Goal: Task Accomplishment & Management: Use online tool/utility

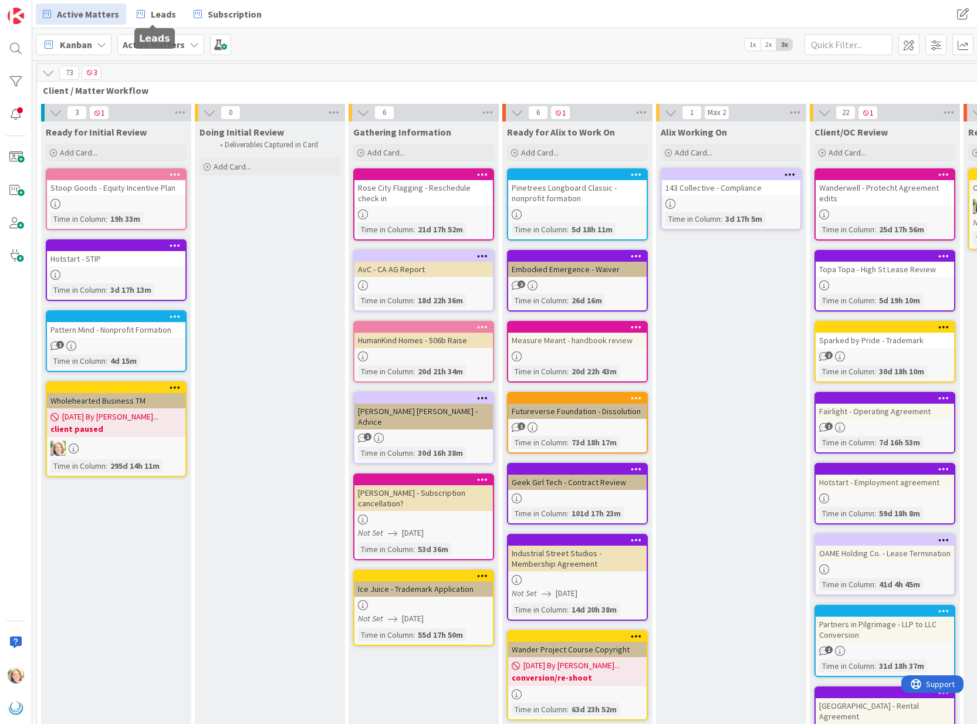
click at [151, 17] on span "Leads" at bounding box center [163, 14] width 25 height 14
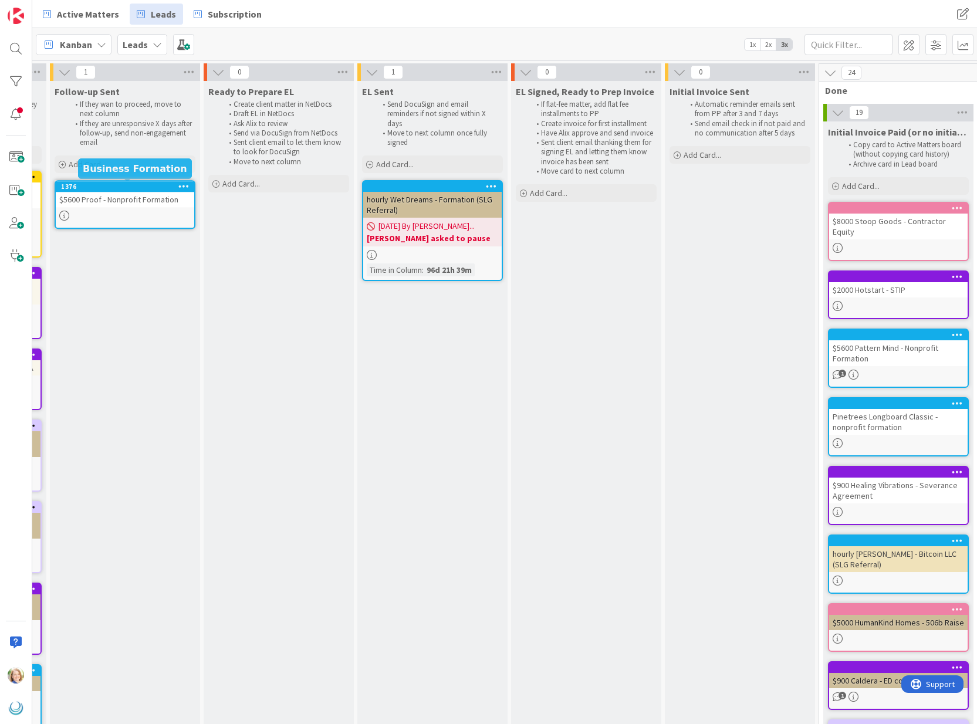
scroll to position [0, 698]
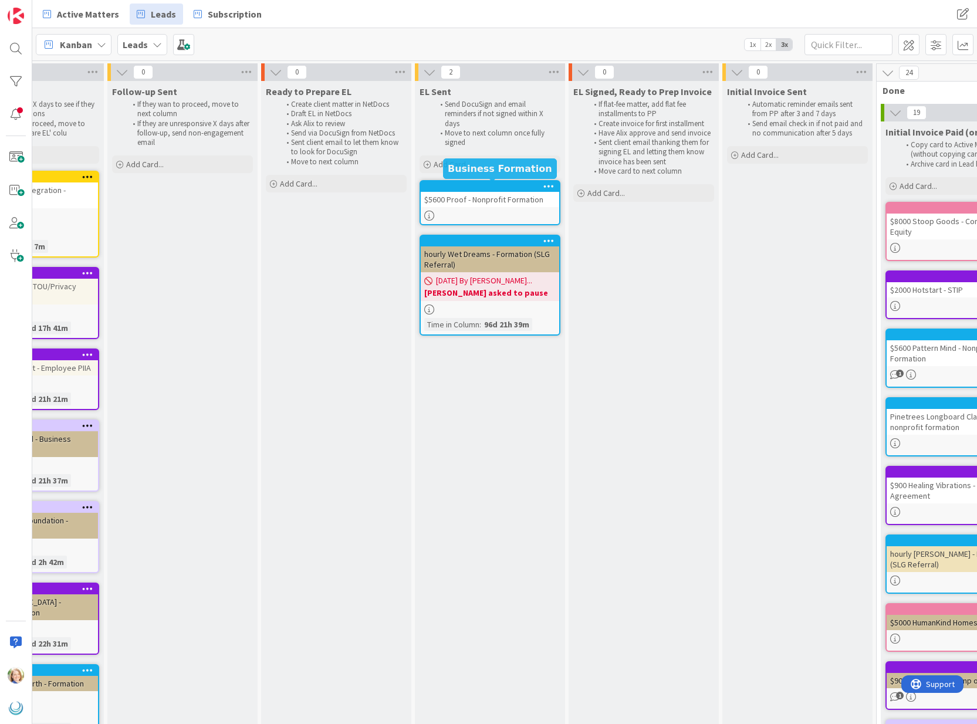
click at [478, 187] on div at bounding box center [492, 186] width 133 height 8
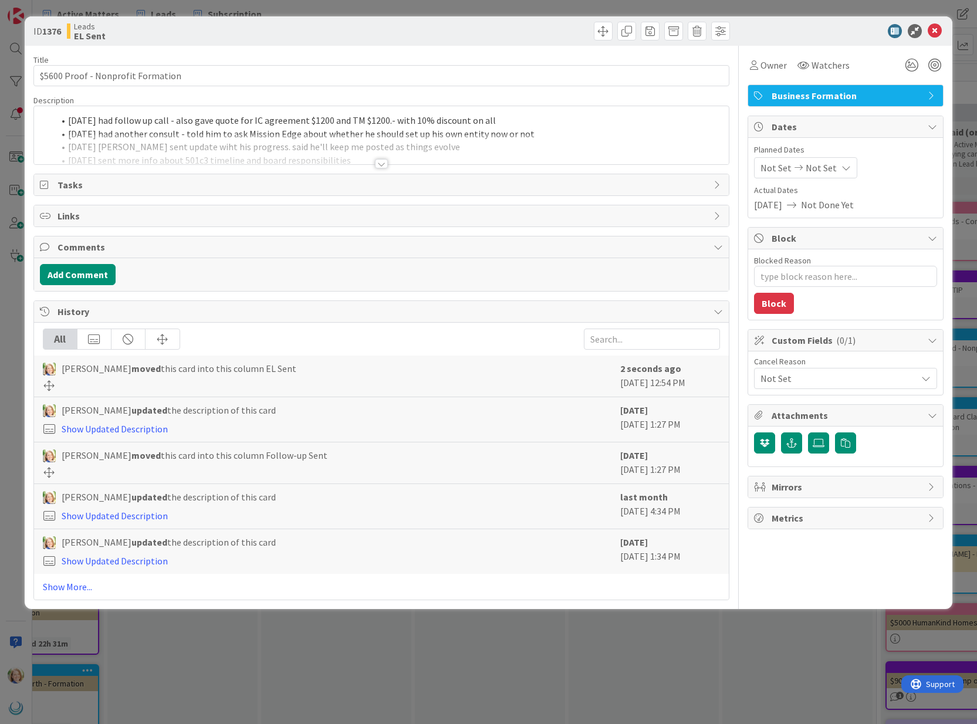
type textarea "x"
click at [66, 121] on div "[DATE] had follow up call - also gave quote for IC agreement $1200 and TM $1200…" at bounding box center [381, 135] width 695 height 58
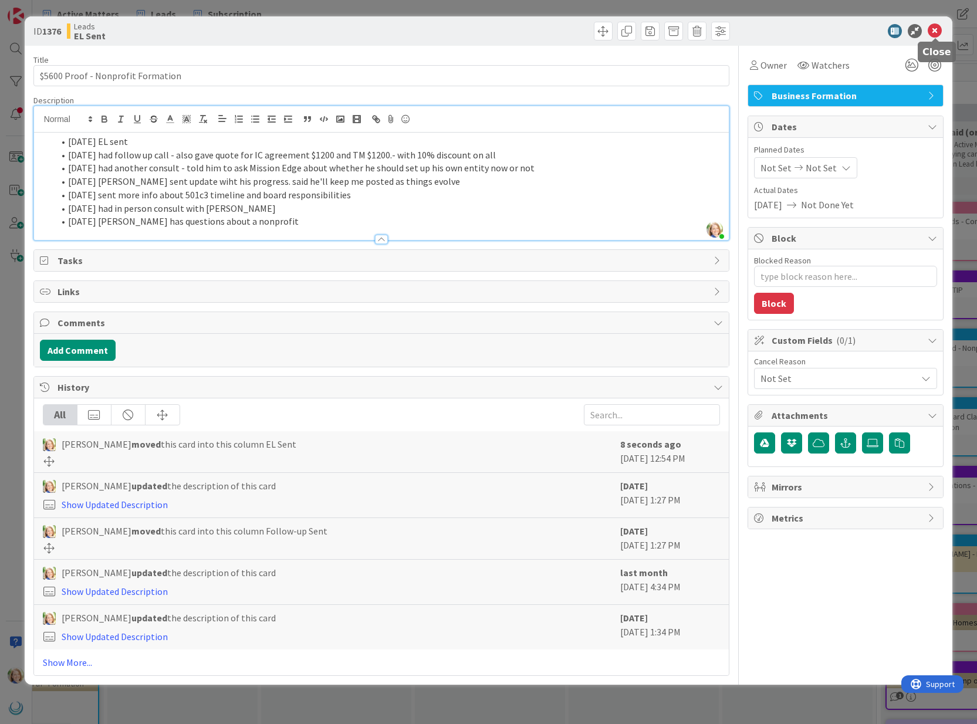
click at [935, 32] on icon at bounding box center [935, 31] width 14 height 14
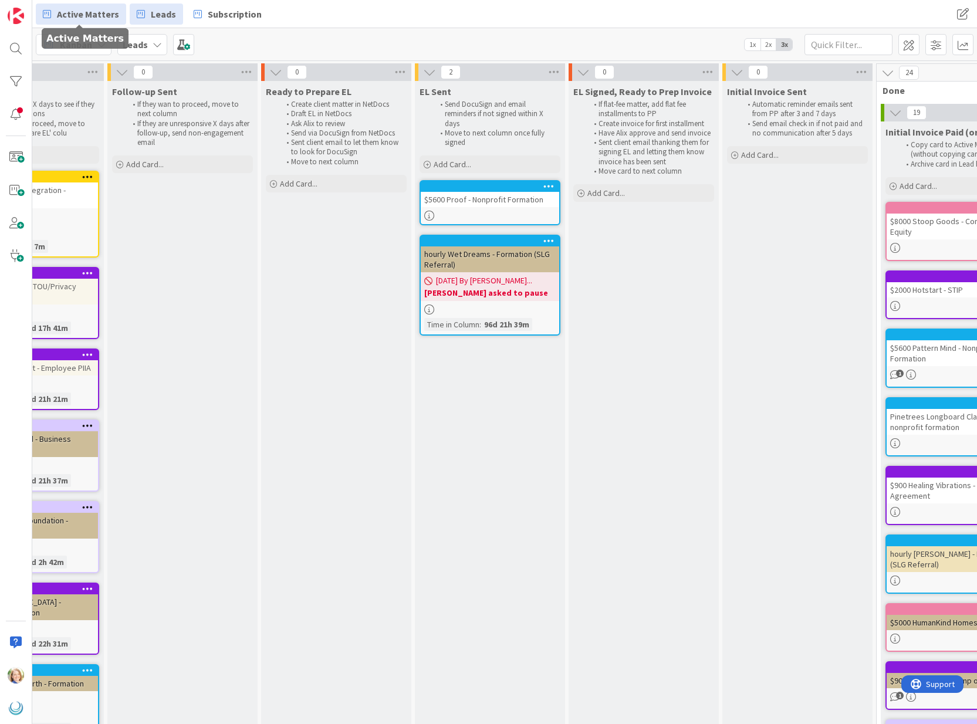
click at [72, 14] on span "Active Matters" at bounding box center [88, 14] width 62 height 14
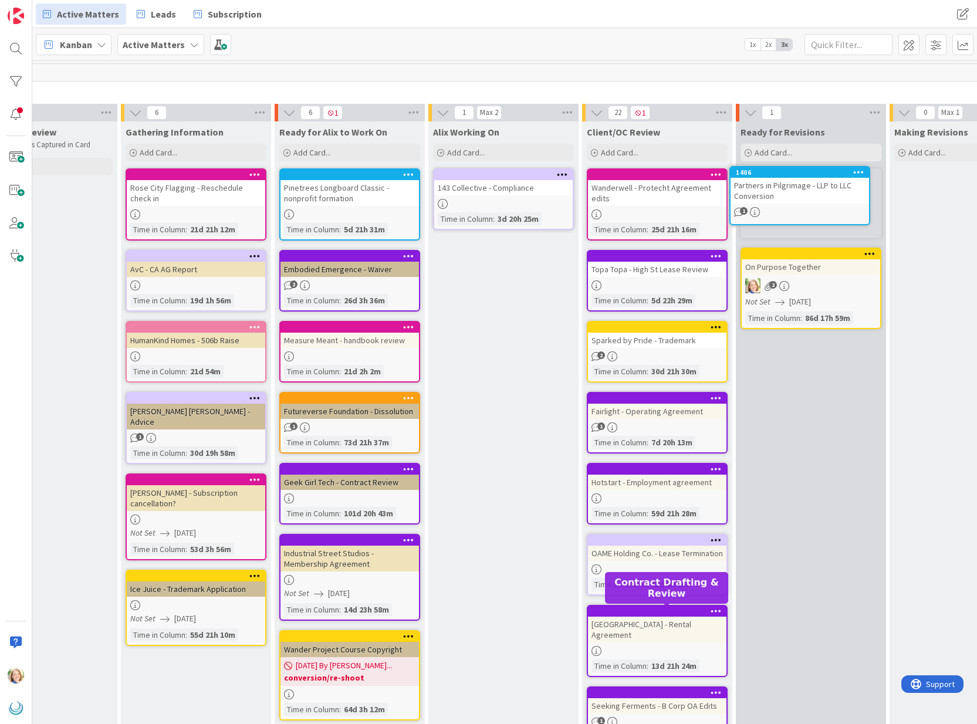
scroll to position [0, 228]
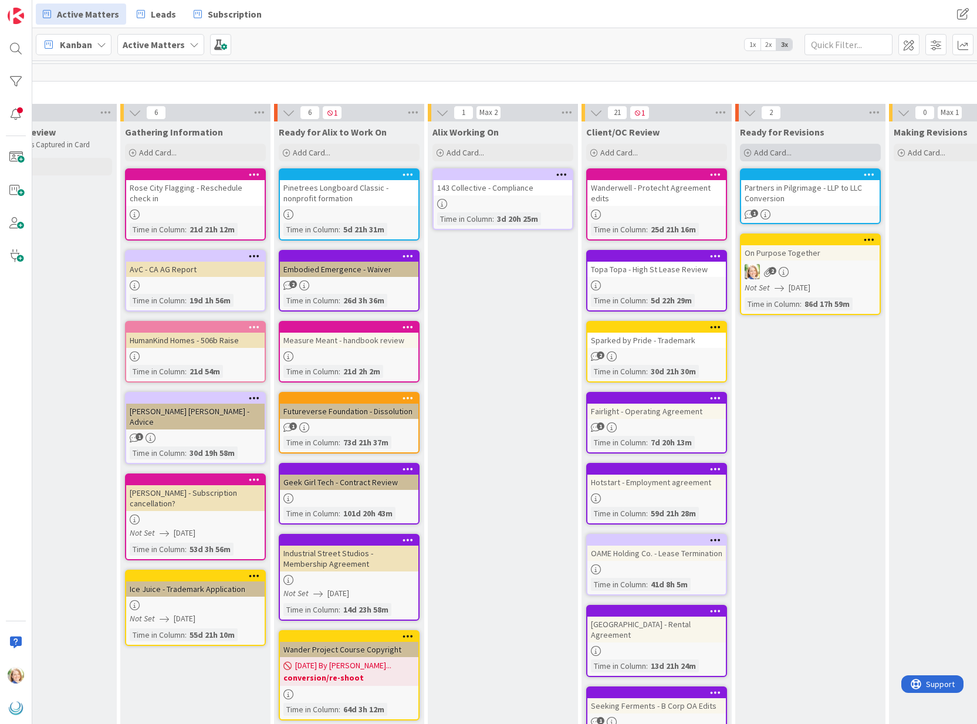
click at [775, 151] on span "Add Card..." at bounding box center [773, 152] width 38 height 11
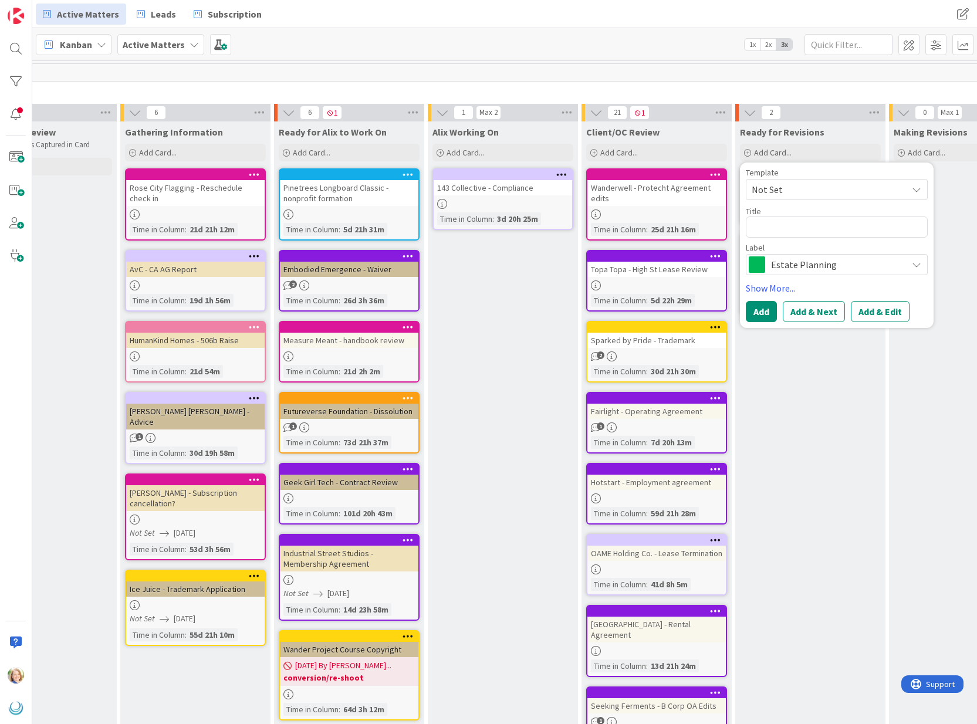
type textarea "x"
type textarea "E"
type textarea "x"
type textarea "Ex"
type textarea "x"
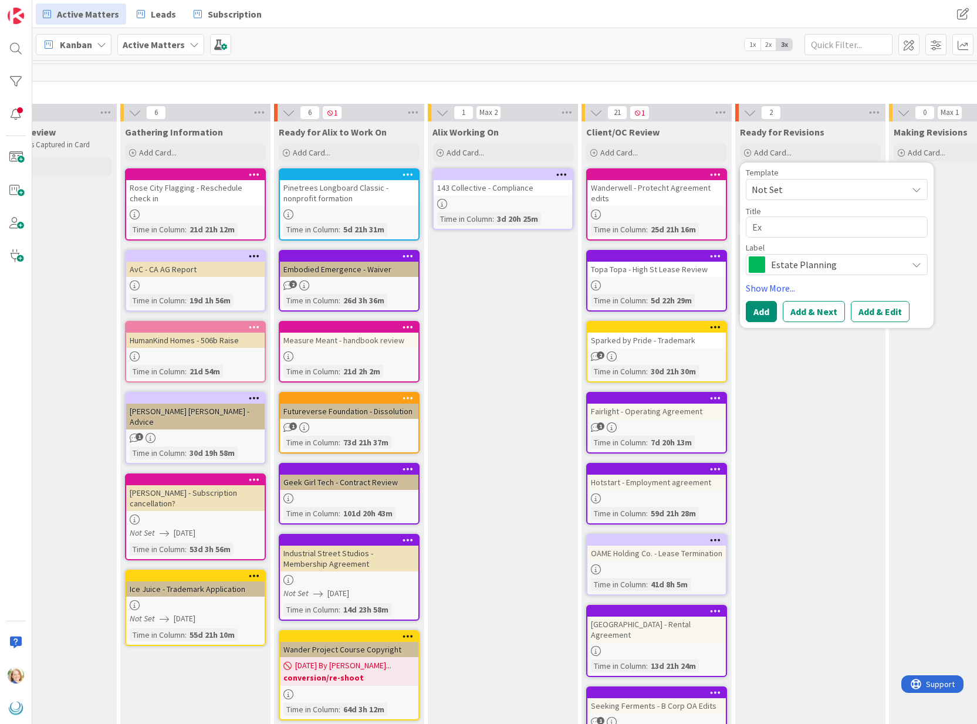
type textarea "Exp"
type textarea "x"
type textarea "Expl"
type textarea "x"
type textarea "Explo"
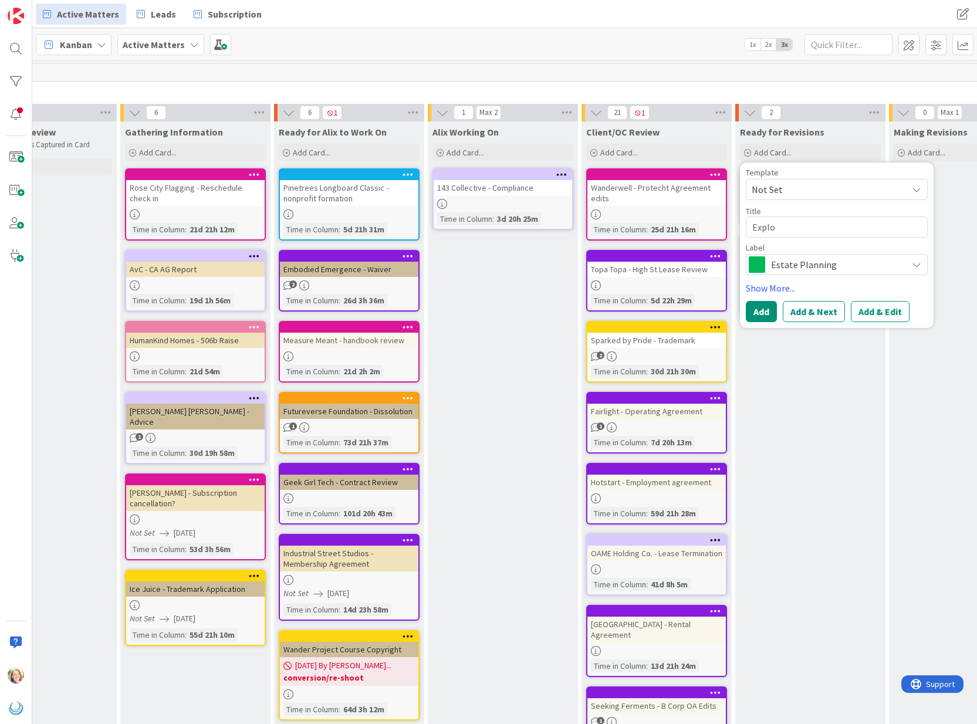
type textarea "x"
type textarea "Explor"
type textarea "x"
type textarea "Explore"
type textarea "x"
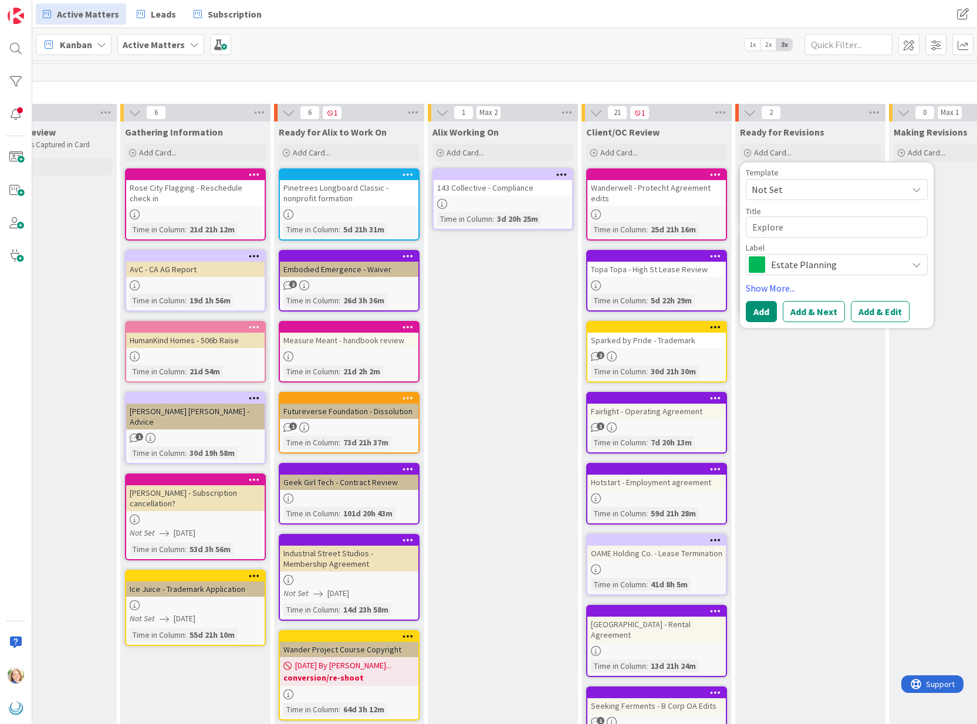
type textarea "Explorer"
type textarea "x"
type textarea "Explorer"
type textarea "x"
type textarea "Explorer X"
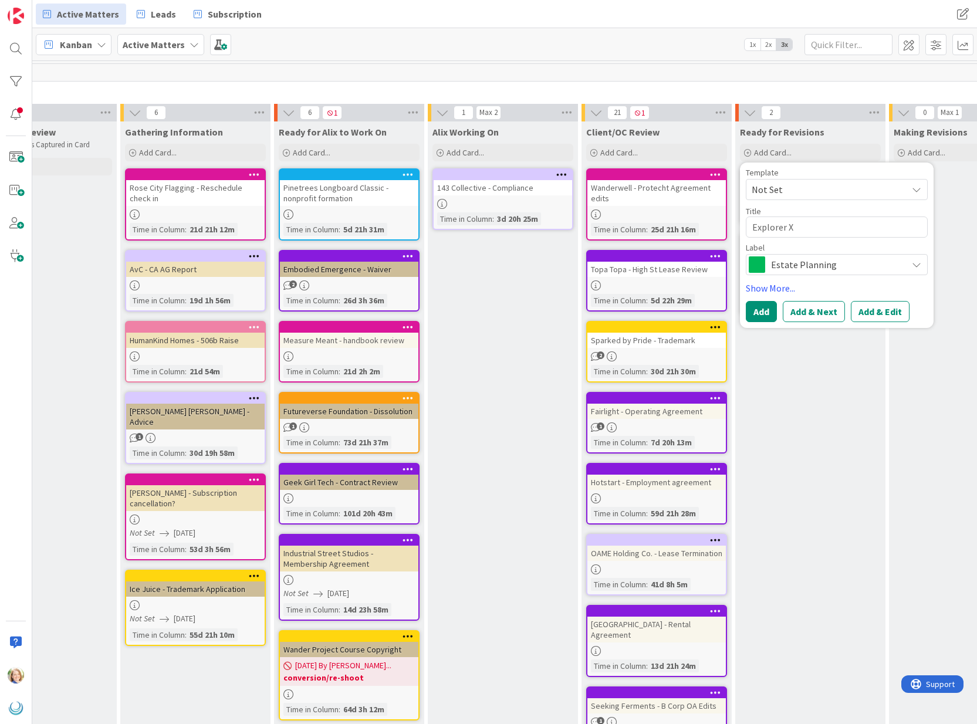
type textarea "x"
type textarea "Explorer X"
type textarea "x"
type textarea "Explorer X -"
type textarea "x"
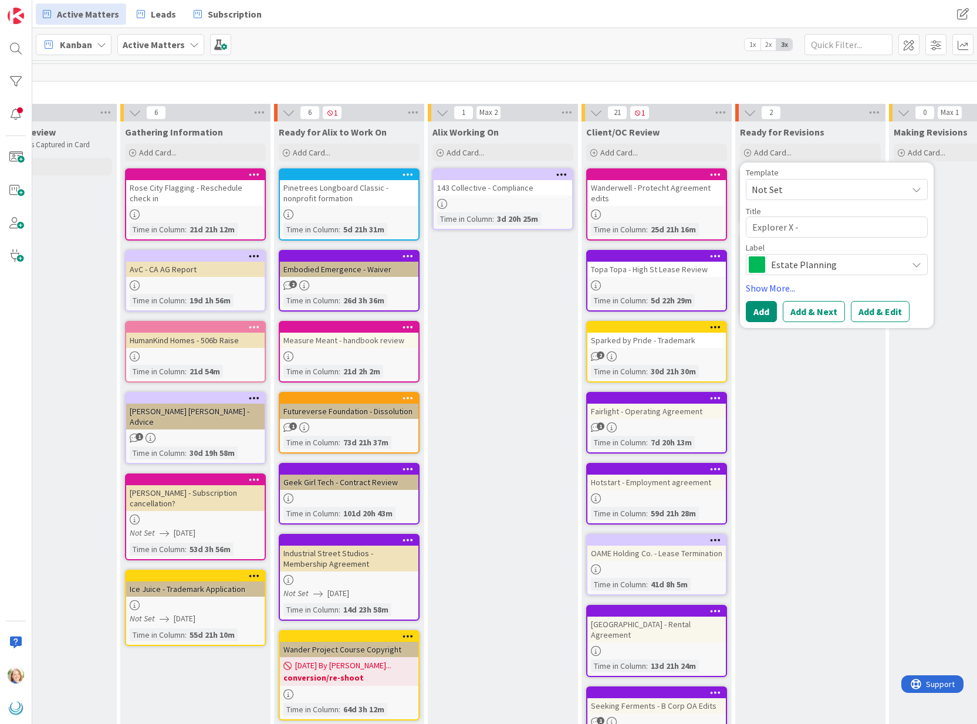
type textarea "Explorer X -"
type textarea "x"
type textarea "Explorer X - O"
type textarea "x"
type textarea "Explorer X - Op"
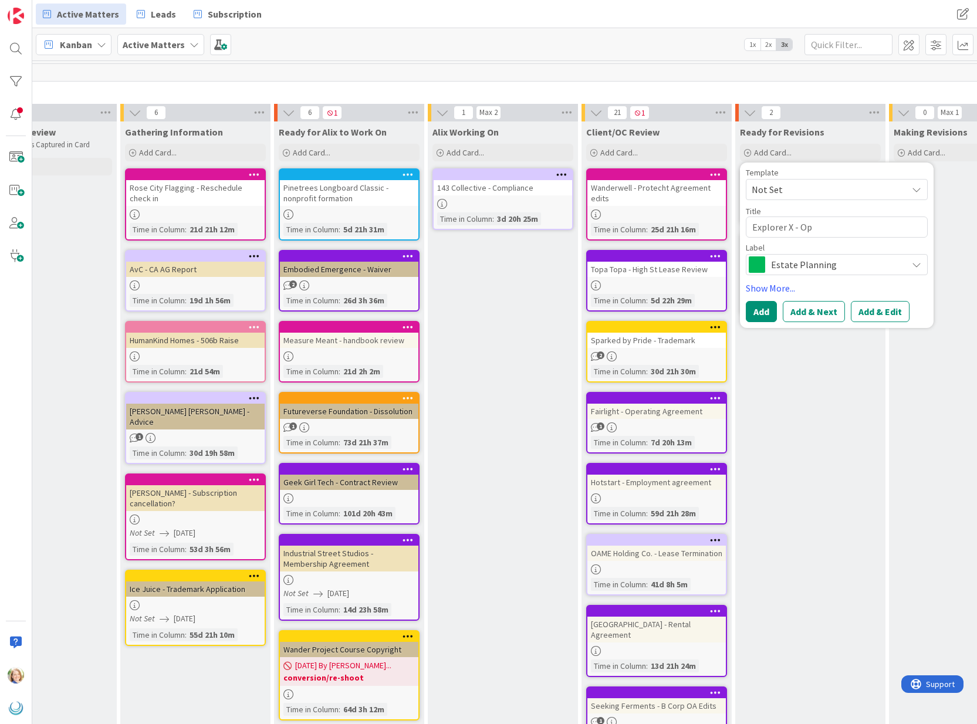
type textarea "x"
type textarea "Explorer X - Ope"
type textarea "x"
type textarea "Explorer X - Oper"
type textarea "x"
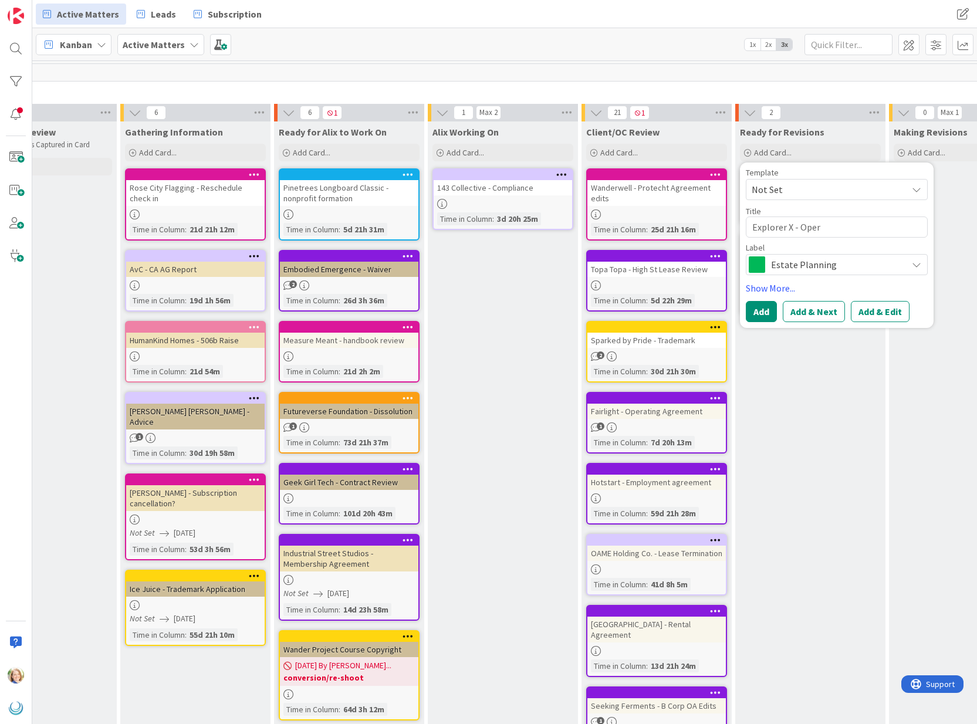
type textarea "Explorer X - Opera"
type textarea "x"
type textarea "Explorer X - Operat"
type textarea "x"
type textarea "Explorer X - Operati"
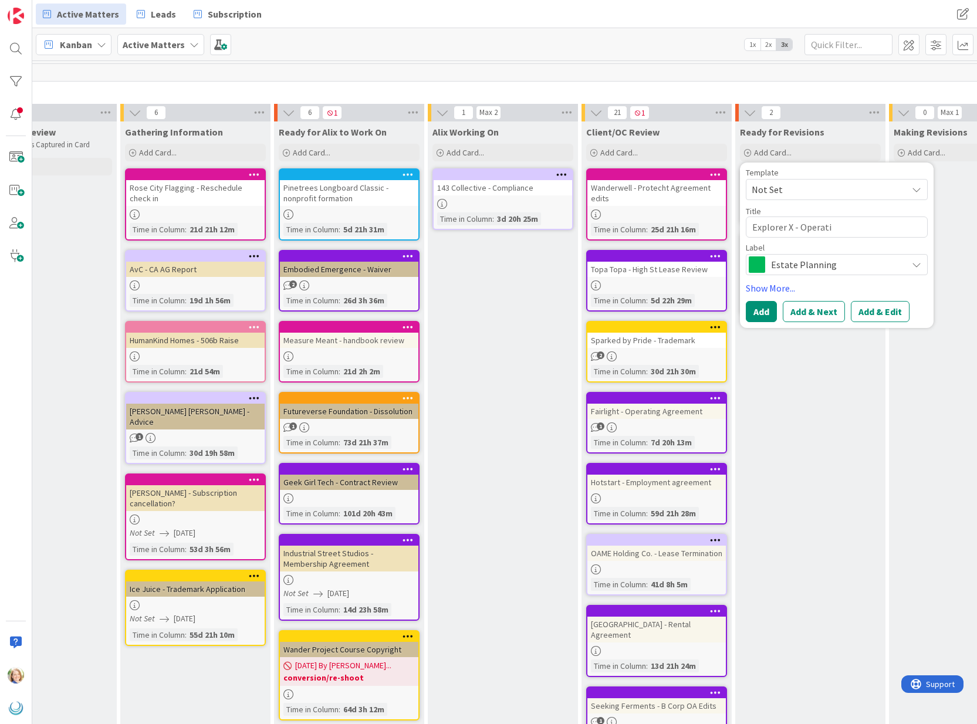
type textarea "x"
type textarea "Explorer X - Operating"
type textarea "x"
type textarea "Explorer X - Operating"
type textarea "x"
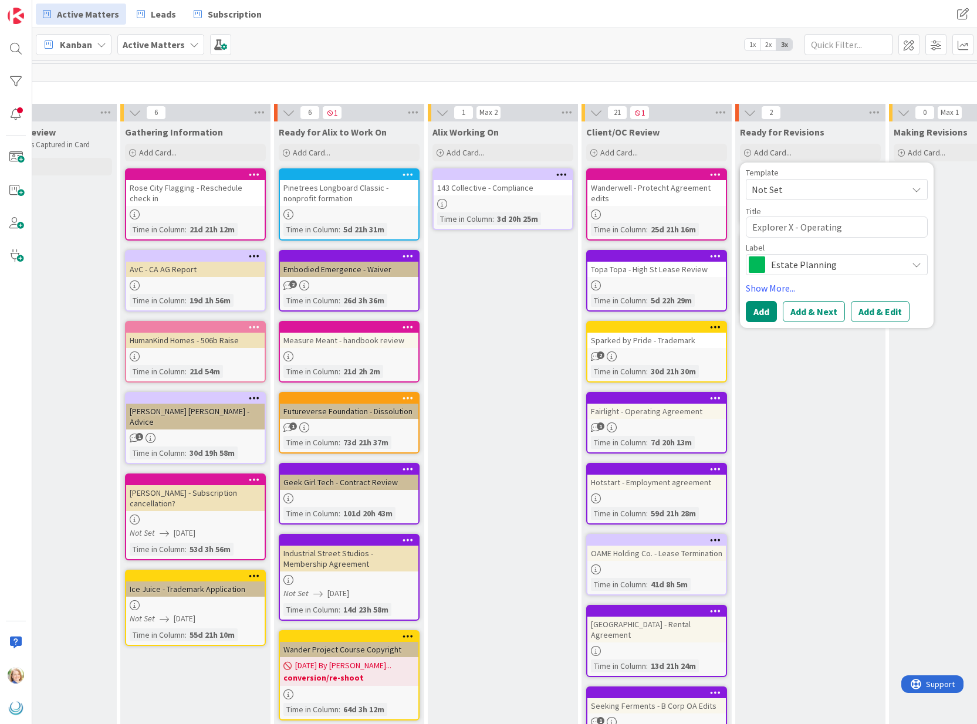
type textarea "Explorer X - Operating A"
type textarea "x"
type textarea "Explorer X - Operating AG"
type textarea "x"
type textarea "Explorer X - Operating AGr"
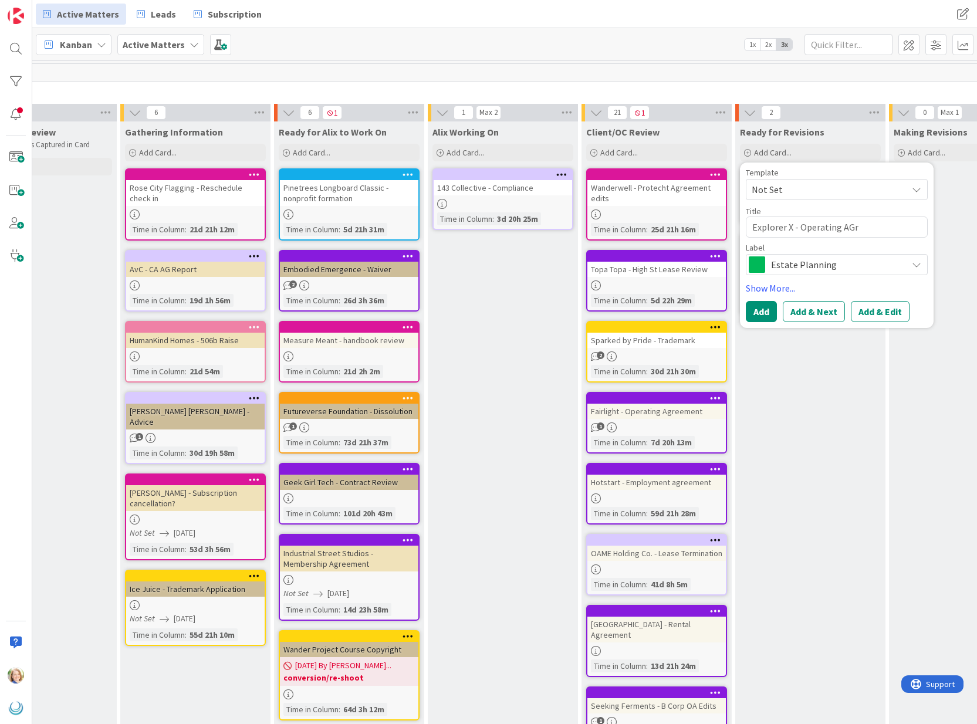
type textarea "x"
type textarea "Explorer X - Operating AGre"
type textarea "x"
type textarea "Explorer X - Operating AGree"
type textarea "x"
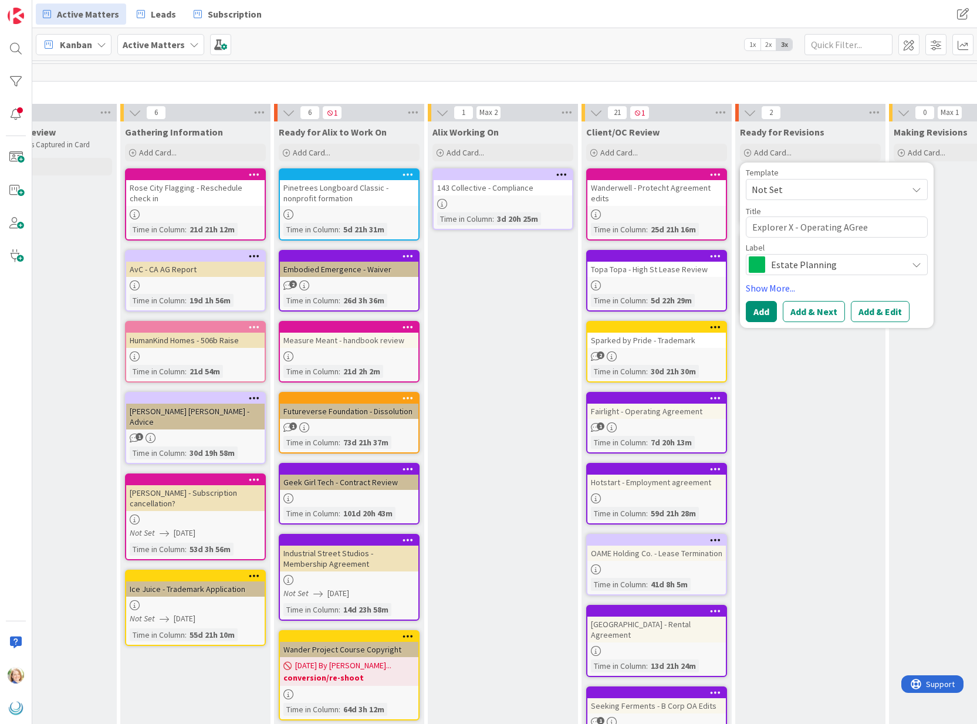
type textarea "Explorer X - Operating AGreem"
type textarea "x"
type textarea "Explorer X - Operating AGree"
type textarea "x"
type textarea "Explorer X - Operating AGre"
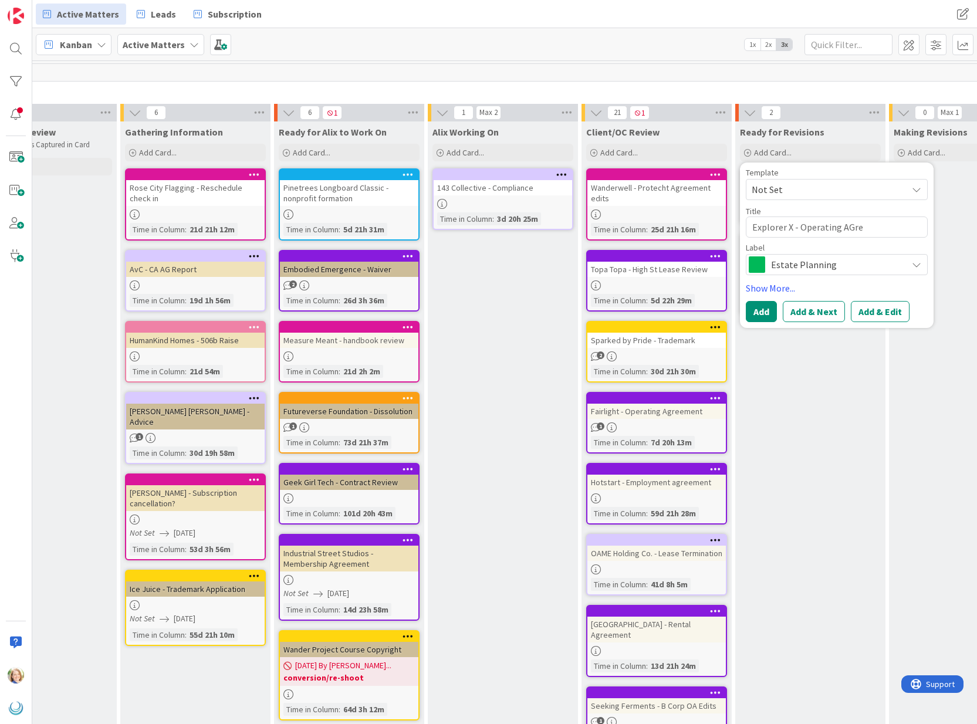
type textarea "x"
type textarea "Explorer X - Operating AGr"
type textarea "x"
type textarea "Explorer X - Operating AG"
type textarea "x"
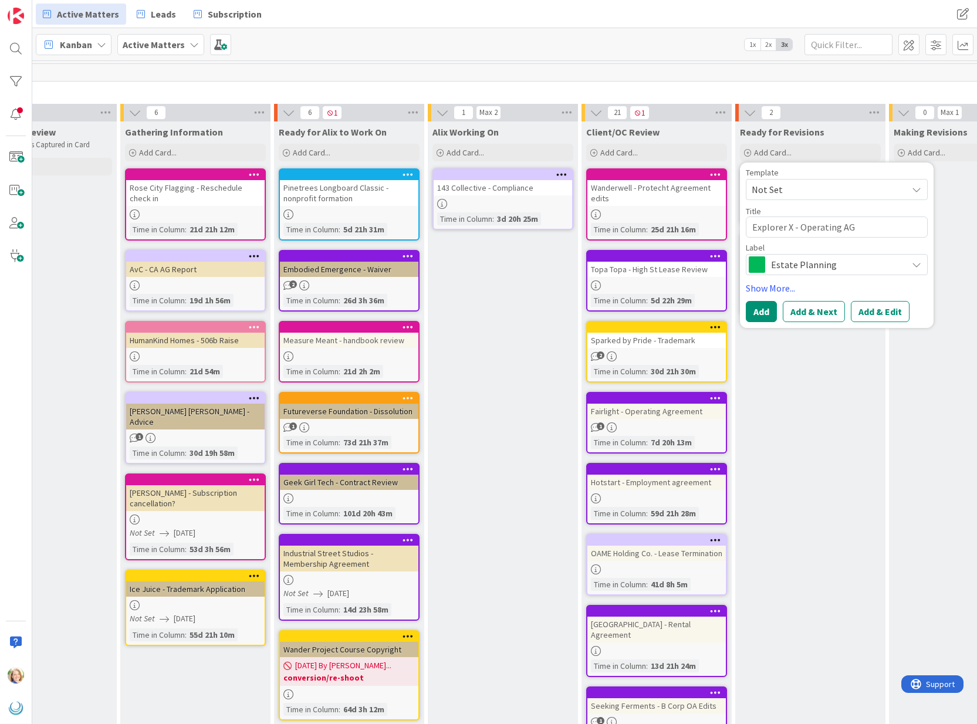
type textarea "Explorer X - Operating A"
type textarea "x"
type textarea "Explorer X - Operating Ag"
type textarea "x"
type textarea "Explorer X - Operating Agr"
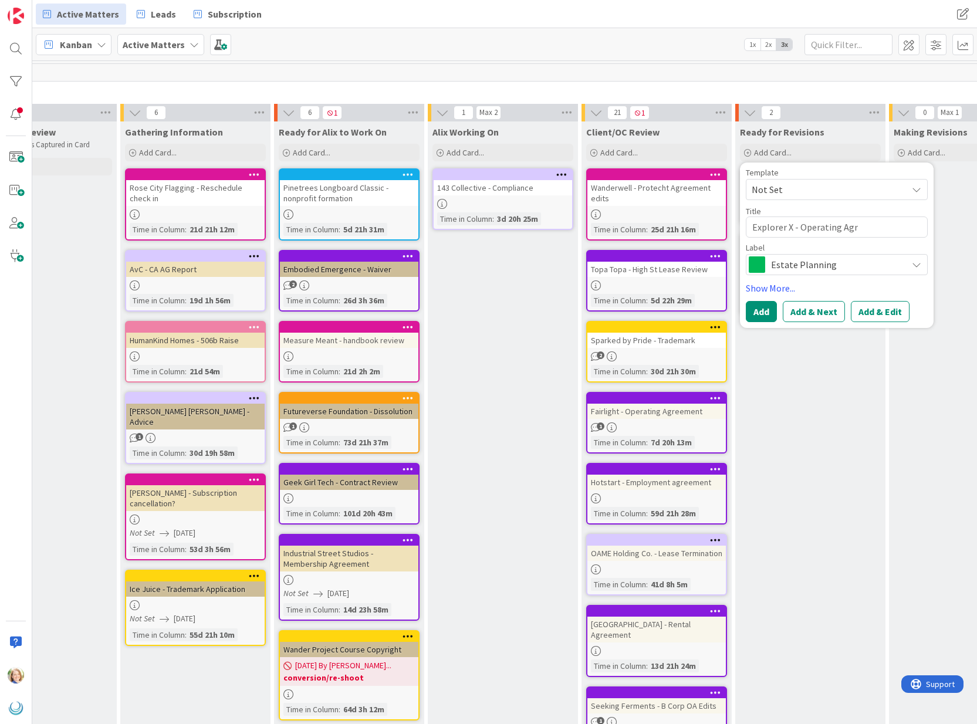
type textarea "x"
type textarea "Explorer X - Operating Agre"
type textarea "x"
type textarea "Explorer X - Operating Agree"
type textarea "x"
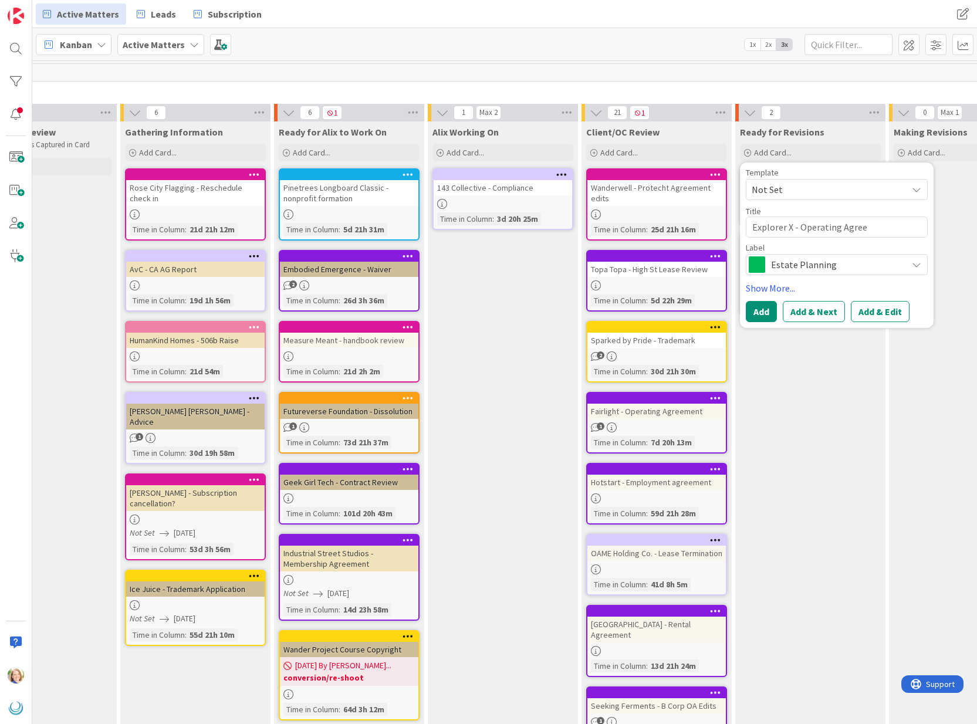
type textarea "Explorer X - Operating Agreem"
type textarea "x"
type textarea "Explorer X - Operating Agreeme"
type textarea "x"
type textarea "Explorer X - Operating Agreemen"
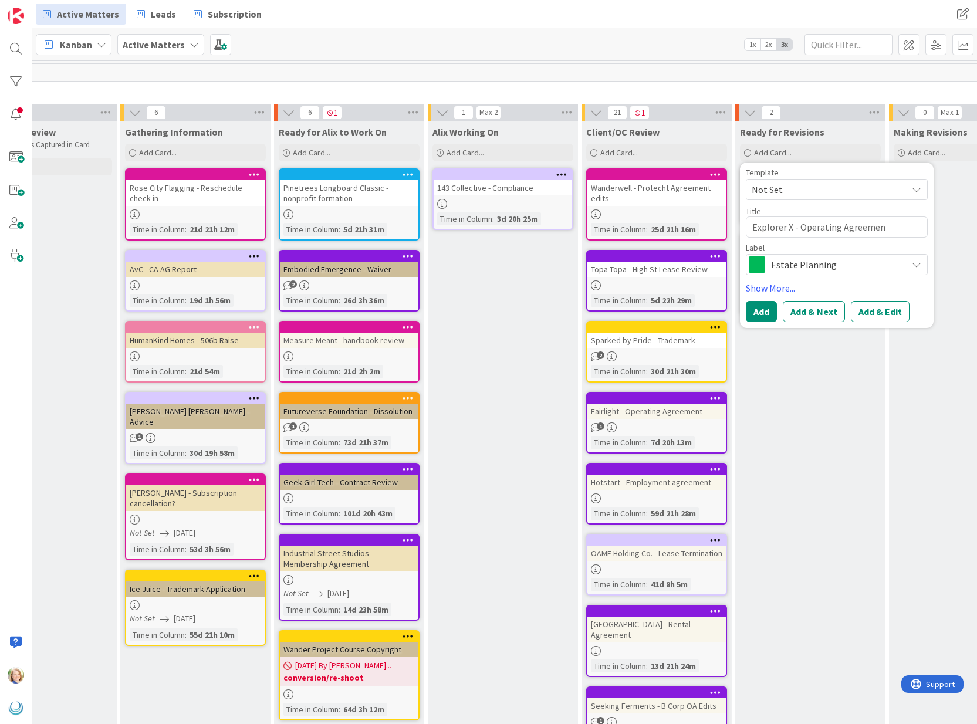
type textarea "x"
type textarea "Explorer X - Operating Agreement"
type textarea "x"
type textarea "Explorer X - Operating Agreement"
type textarea "x"
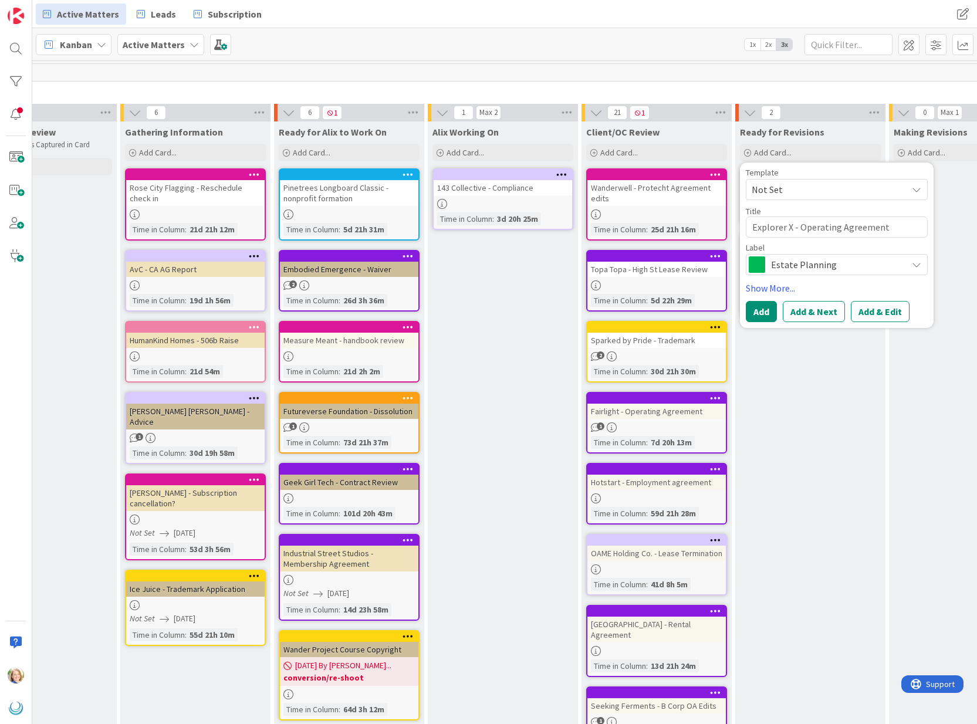
type textarea "Explorer X - Operating Agreement T"
type textarea "x"
type textarea "Explorer X - Operating Agreement Twe"
type textarea "x"
type textarea "Explorer X - Operating Agreement Twea"
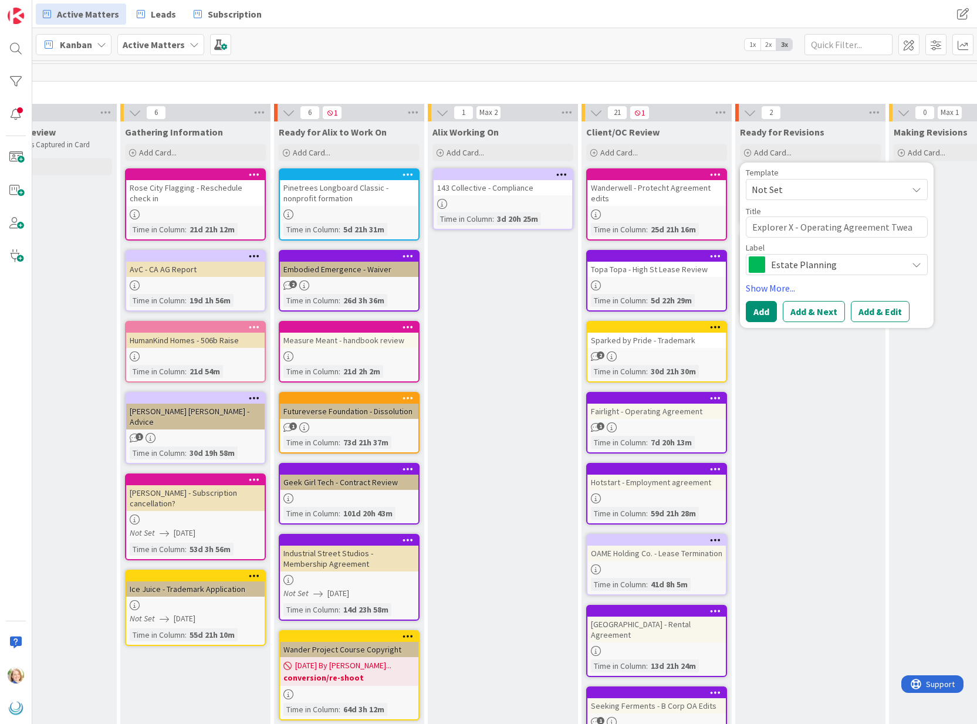
type textarea "x"
type textarea "Explorer X - Operating Agreement Tweak"
type textarea "x"
type textarea "Explorer X - Operating Agreement Tweaks"
click at [855, 262] on span "Estate Planning" at bounding box center [836, 264] width 130 height 16
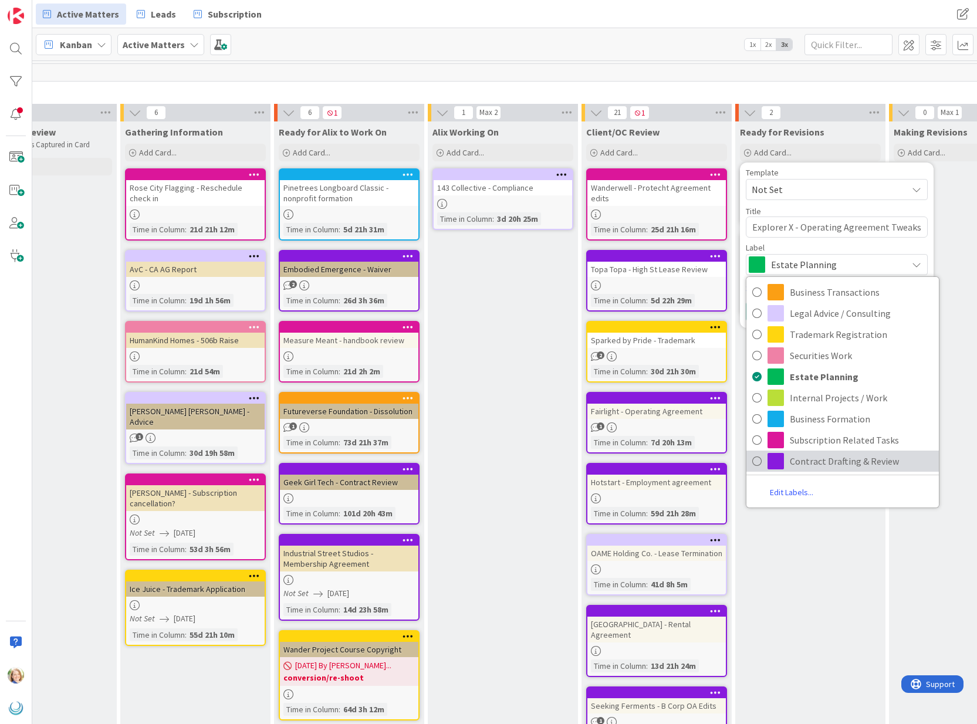
click at [804, 462] on span "Contract Drafting & Review" at bounding box center [861, 461] width 143 height 18
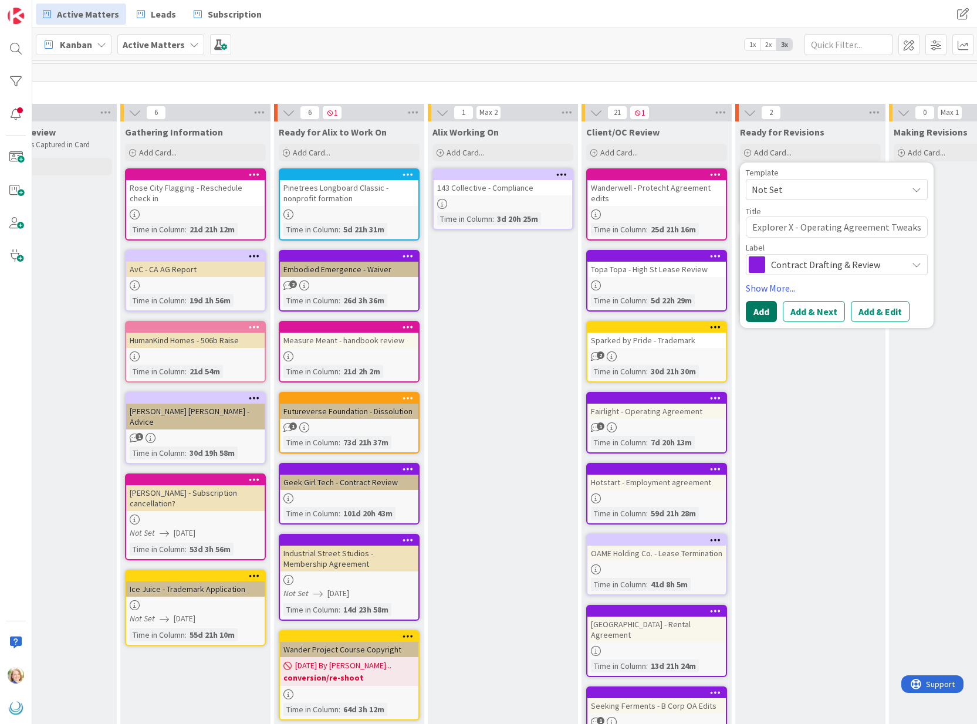
click at [759, 316] on button "Add" at bounding box center [761, 311] width 31 height 21
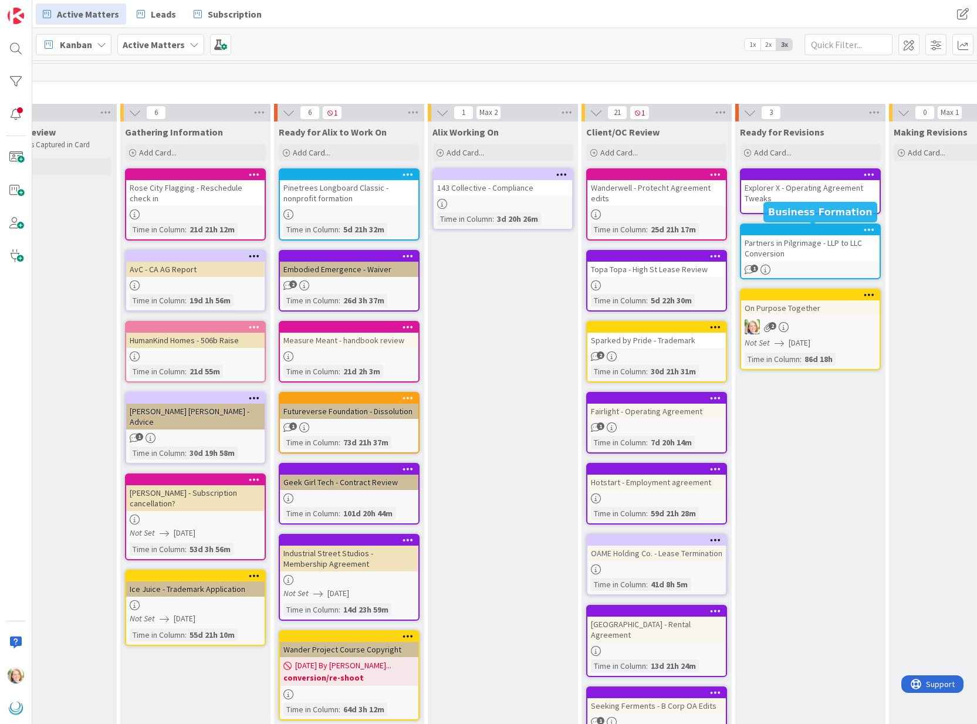
click at [785, 231] on div at bounding box center [812, 230] width 133 height 8
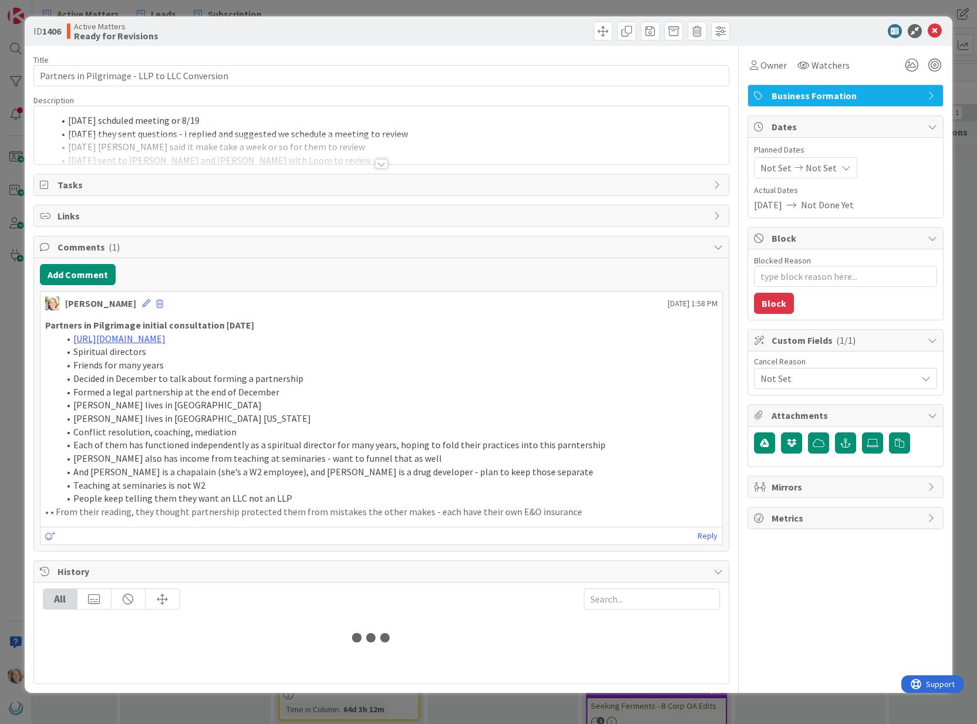
type textarea "x"
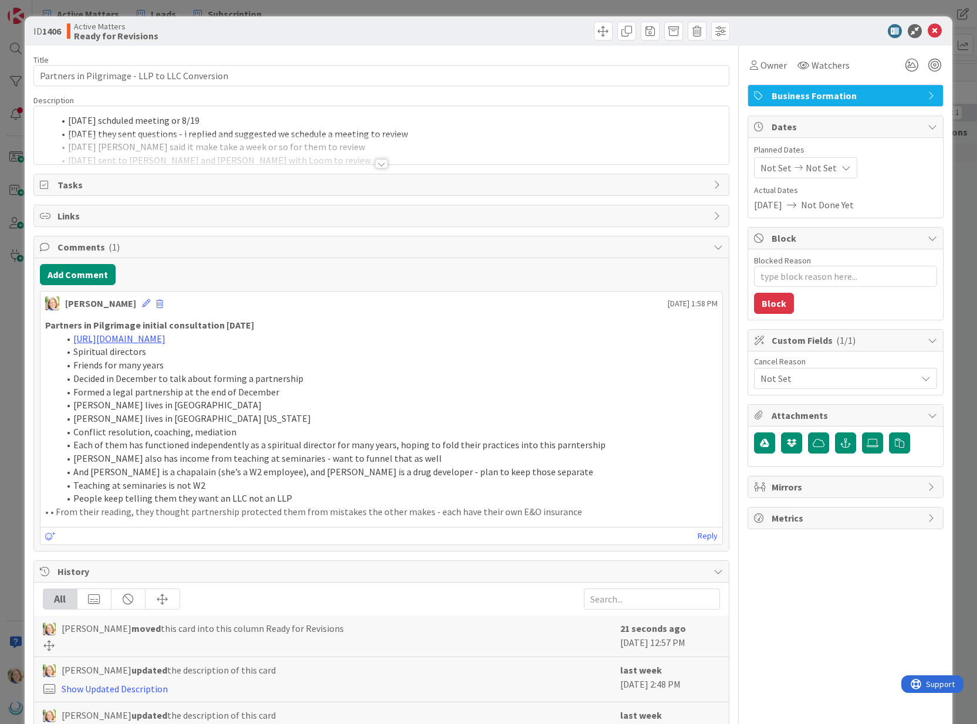
click at [66, 123] on li "[DATE] schduled meeting or 8/19" at bounding box center [388, 120] width 669 height 13
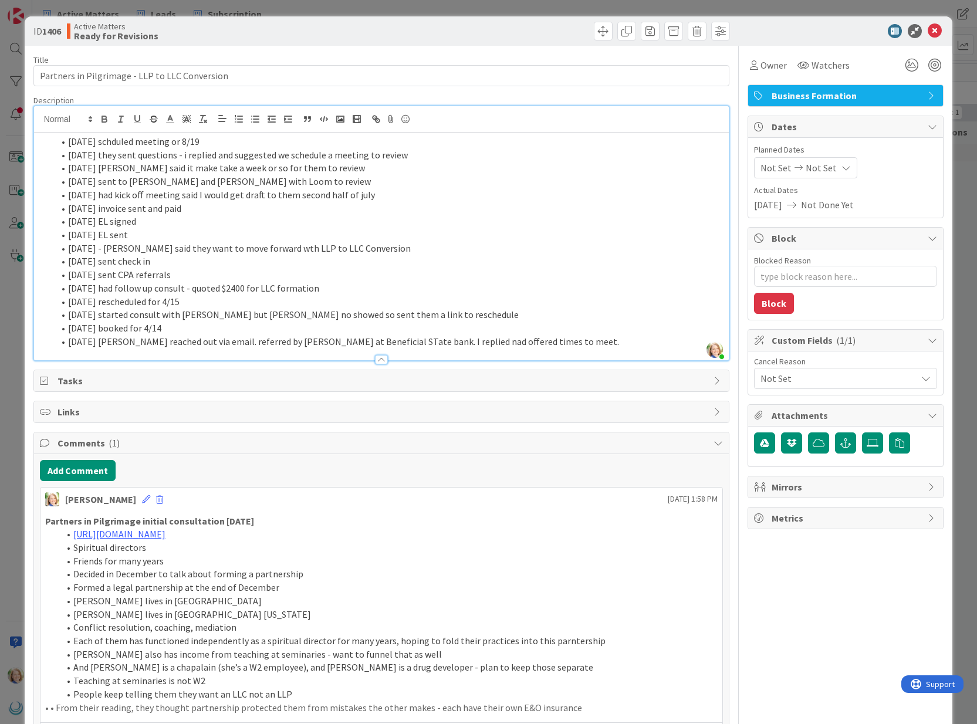
click at [68, 143] on li "[DATE] schduled meeting or 8/19" at bounding box center [388, 141] width 669 height 13
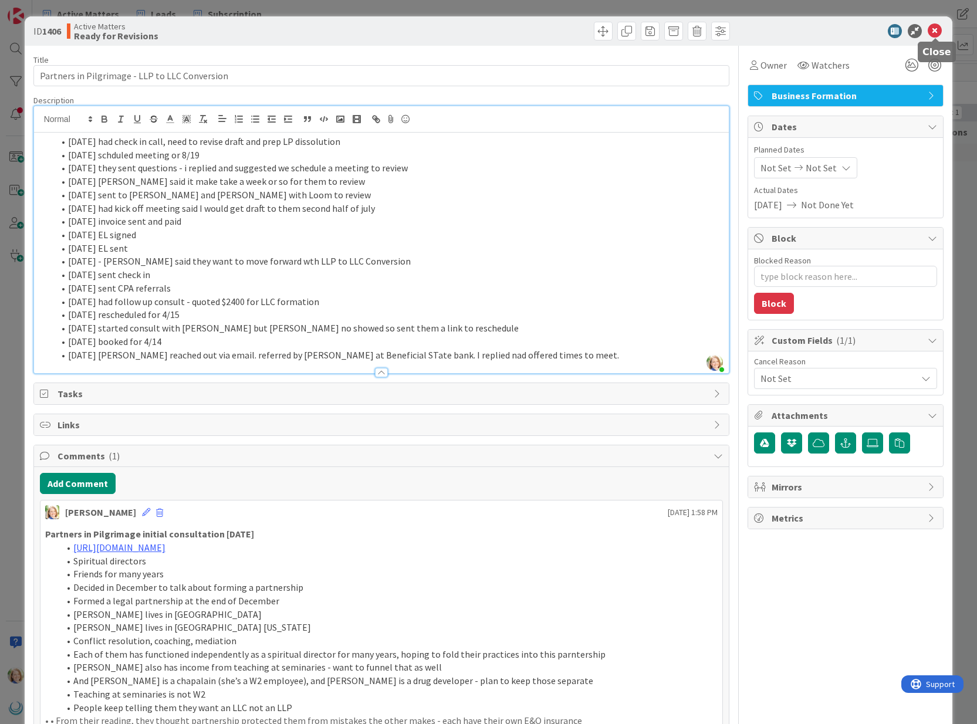
click at [934, 29] on icon at bounding box center [935, 31] width 14 height 14
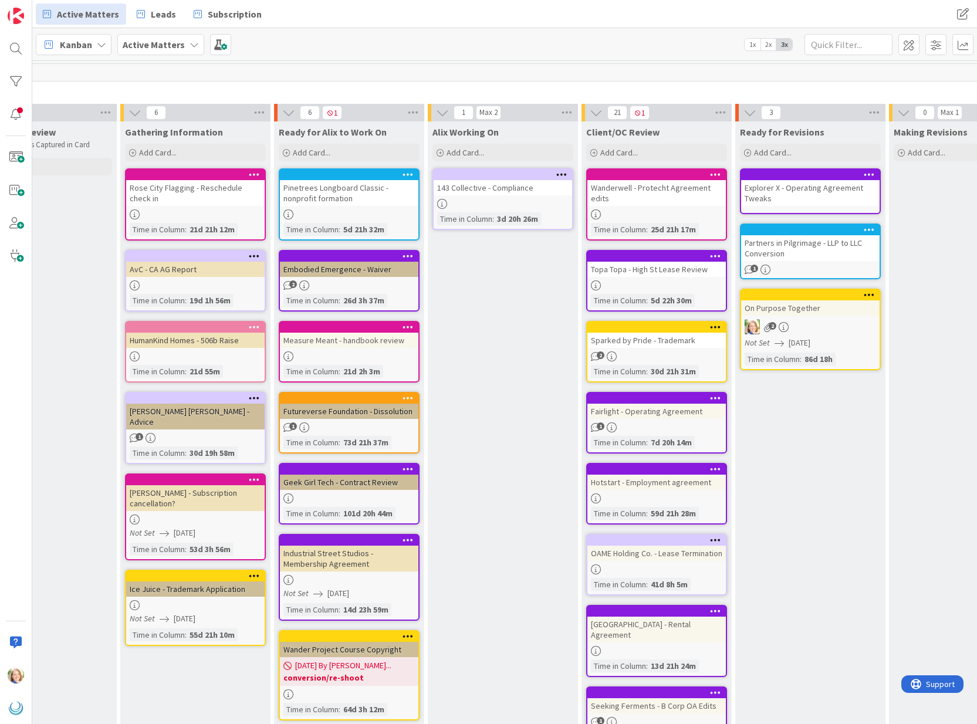
click at [784, 176] on div at bounding box center [812, 175] width 133 height 8
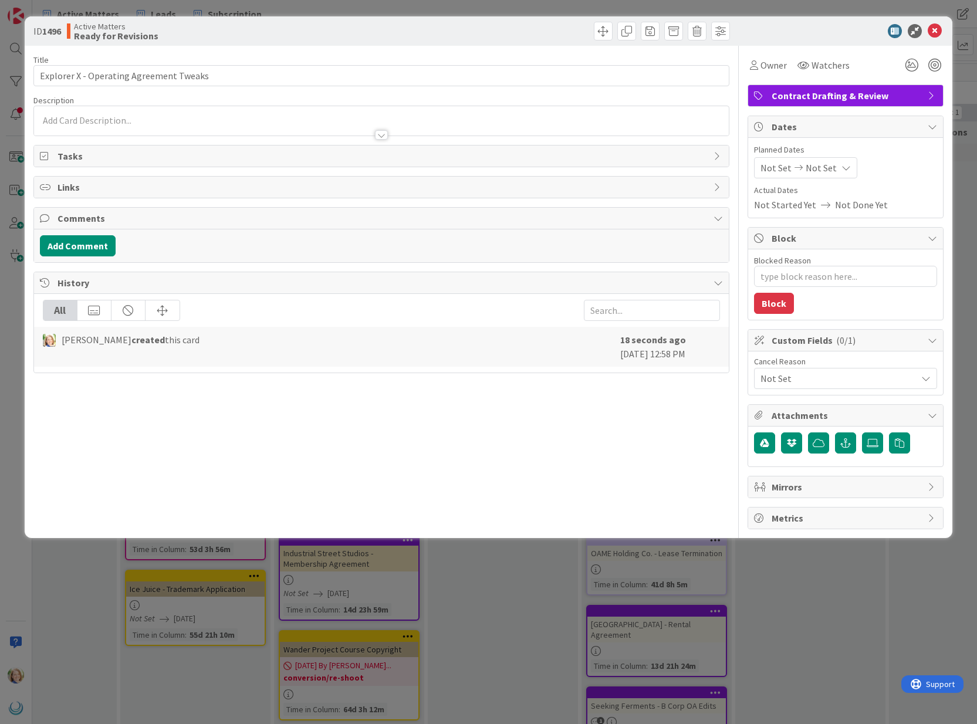
type textarea "x"
click at [222, 123] on div at bounding box center [381, 129] width 695 height 12
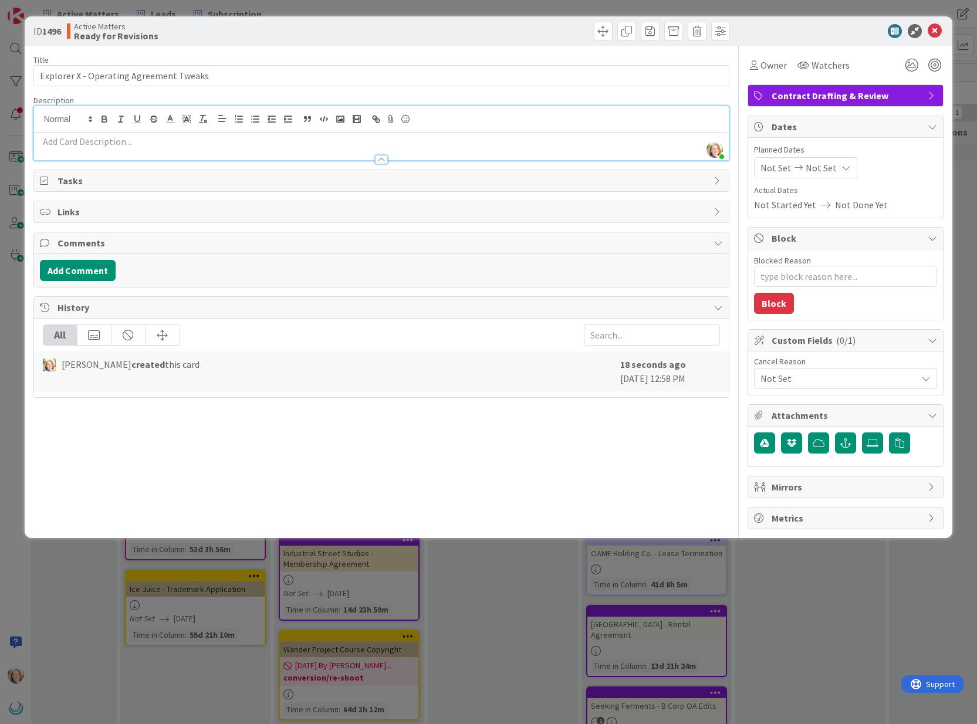
click at [219, 143] on p at bounding box center [381, 141] width 683 height 13
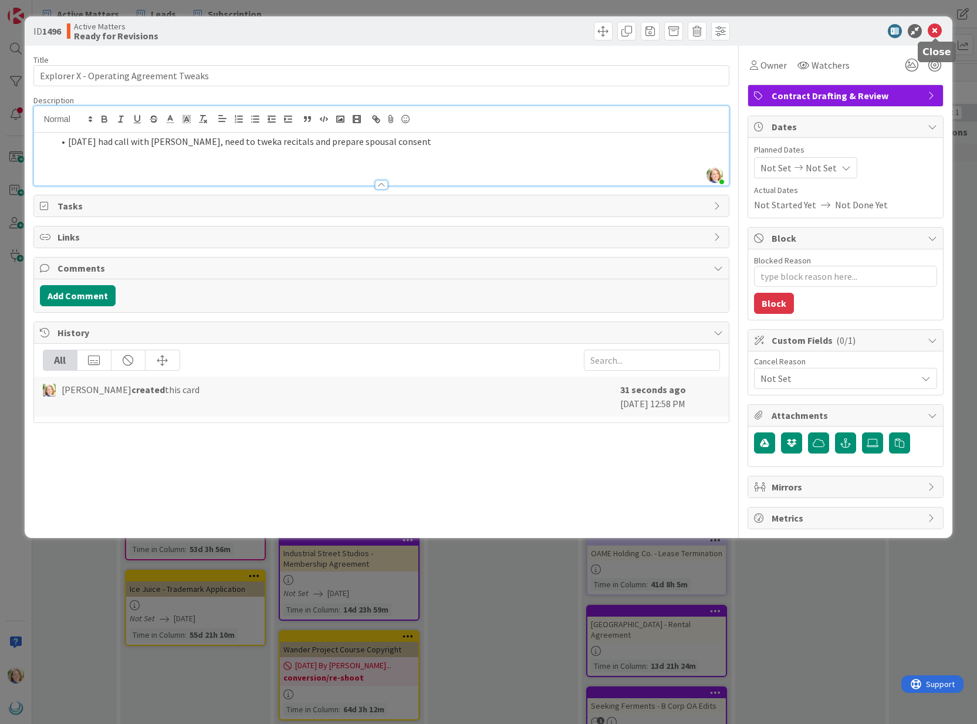
click at [936, 33] on icon at bounding box center [935, 31] width 14 height 14
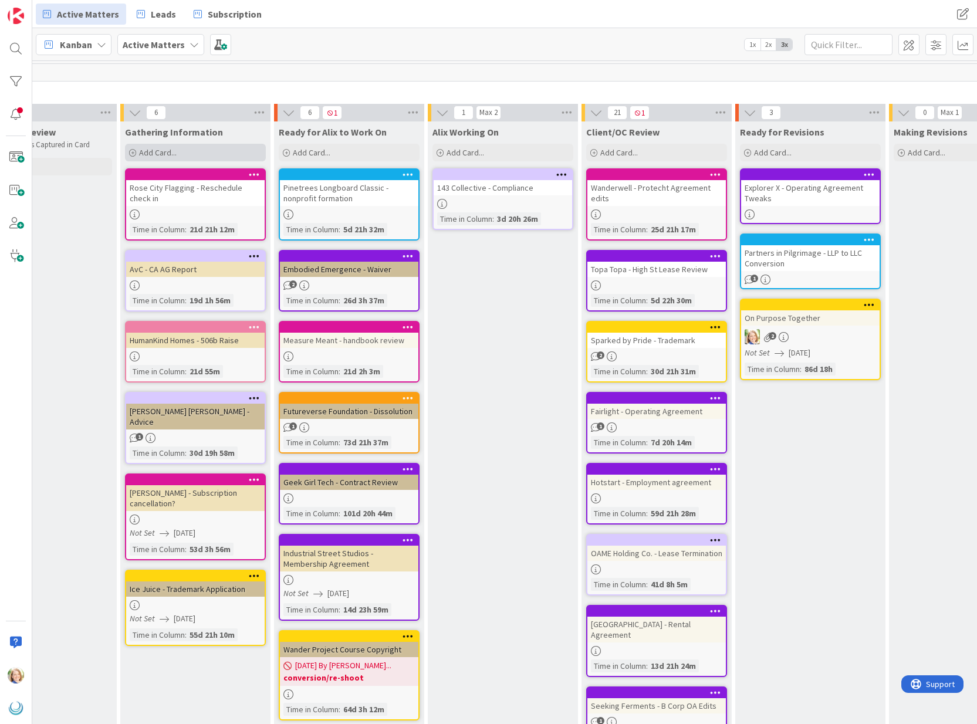
click at [181, 151] on div "Add Card..." at bounding box center [195, 153] width 141 height 18
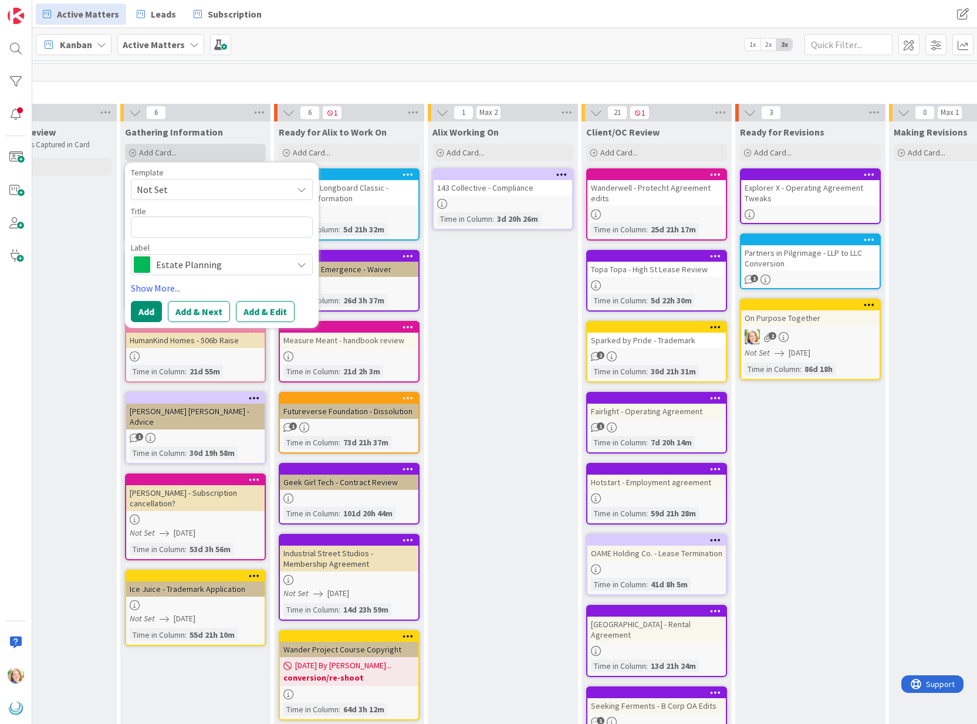
type textarea "x"
type textarea "S"
type textarea "x"
type textarea "St"
type textarea "x"
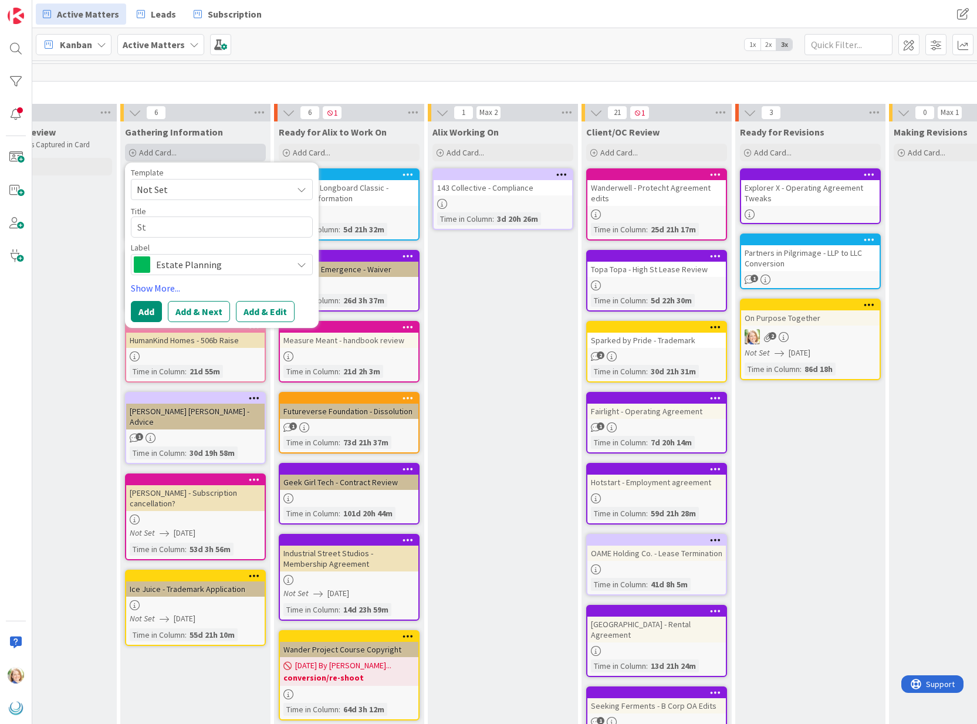
type textarea "Sto"
type textarea "x"
type textarea "Stor"
type textarea "x"
type textarea "Story"
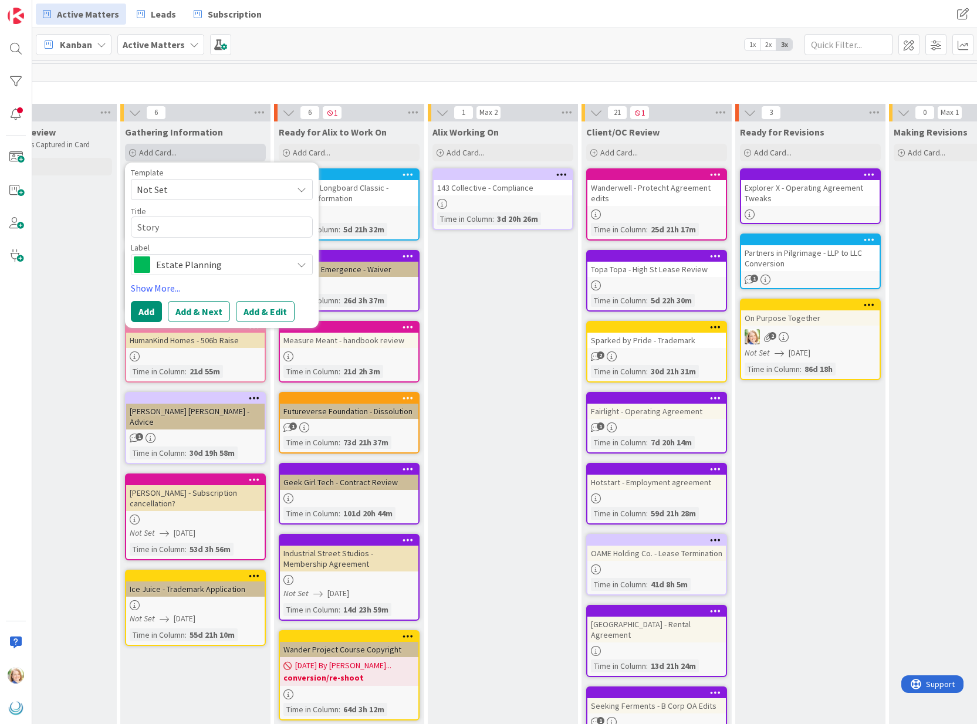
type textarea "x"
type textarea "Storyb"
type textarea "x"
type textarea "Storyboa"
type textarea "x"
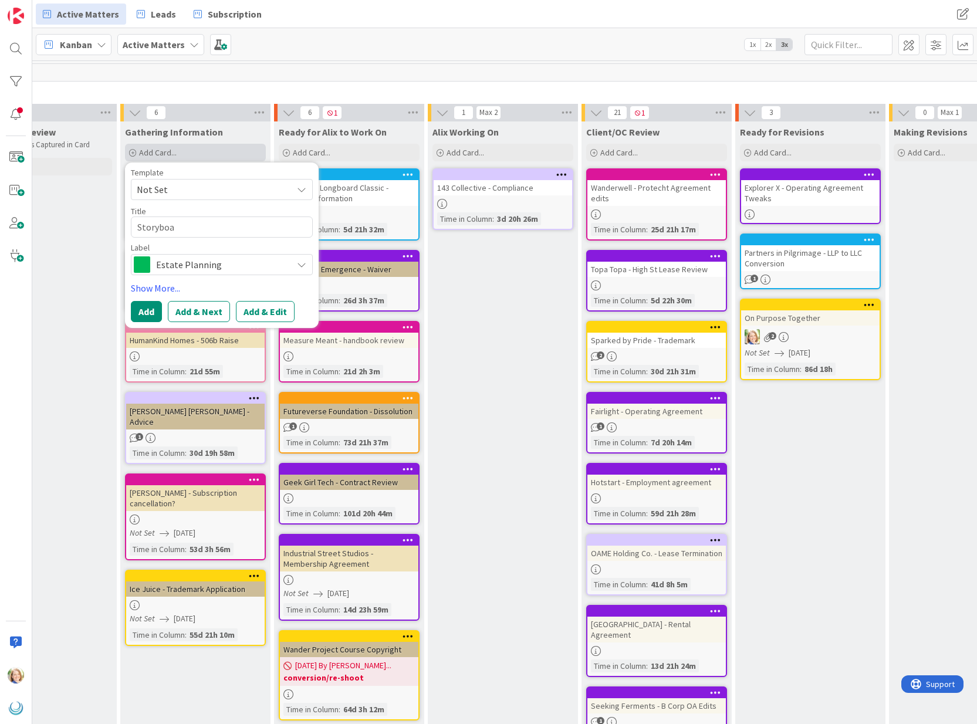
type textarea "Storyboar"
type textarea "x"
type textarea "Storyboard"
type textarea "x"
type textarea "Storyboard"
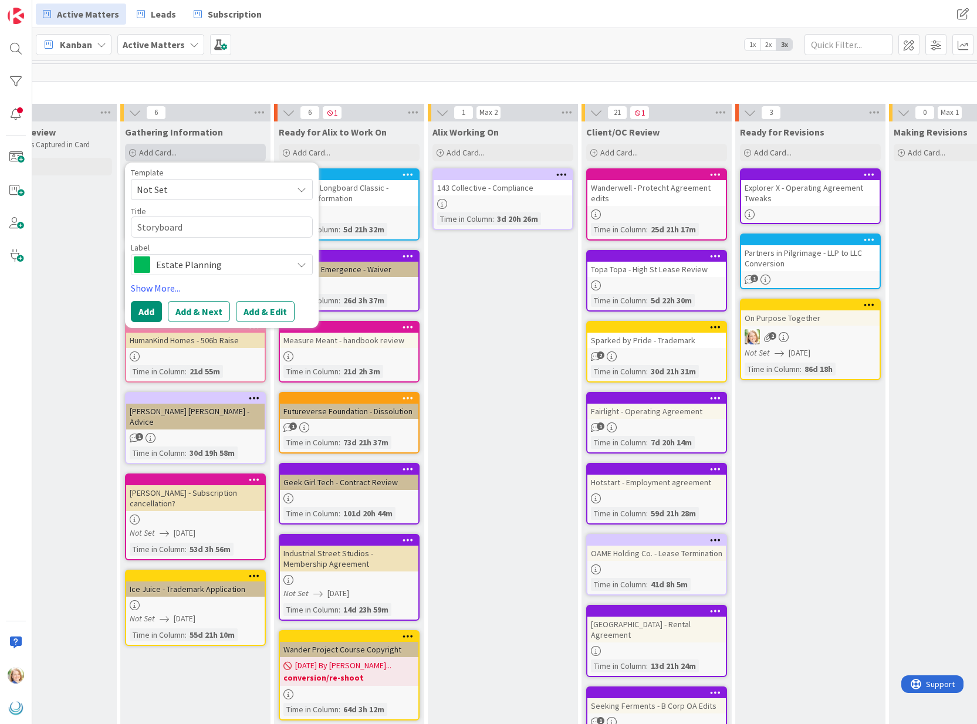
type textarea "x"
type textarea "Storyboard -"
type textarea "x"
type textarea "Storyboard -"
type textarea "x"
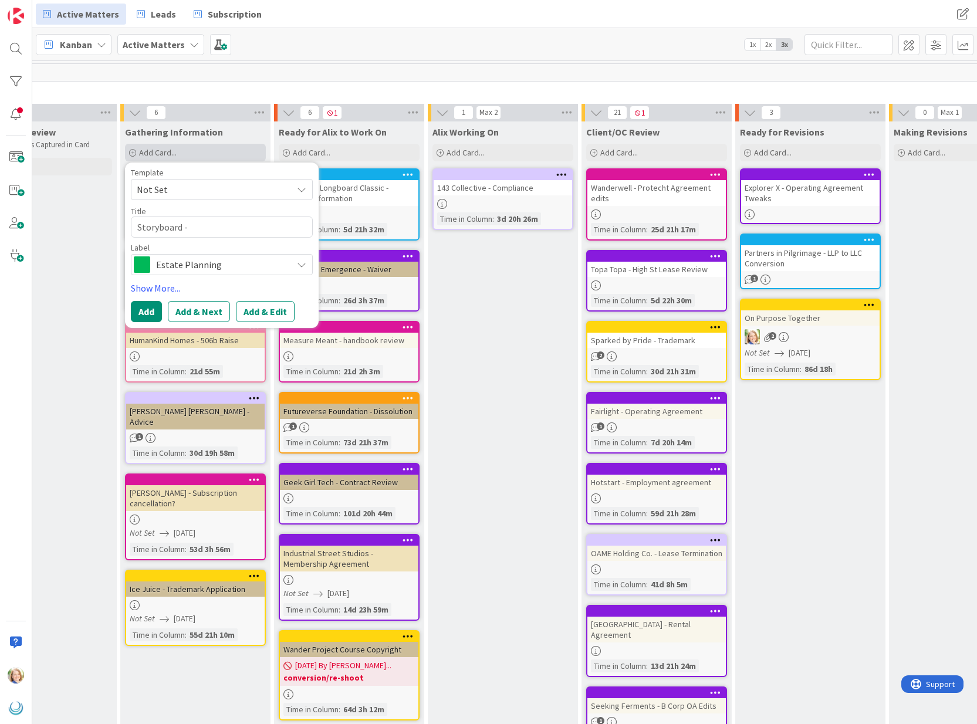
type textarea "Storyboard - R"
type textarea "x"
type textarea "Storyboard - Re"
type textarea "x"
type textarea "Storyboard - Res"
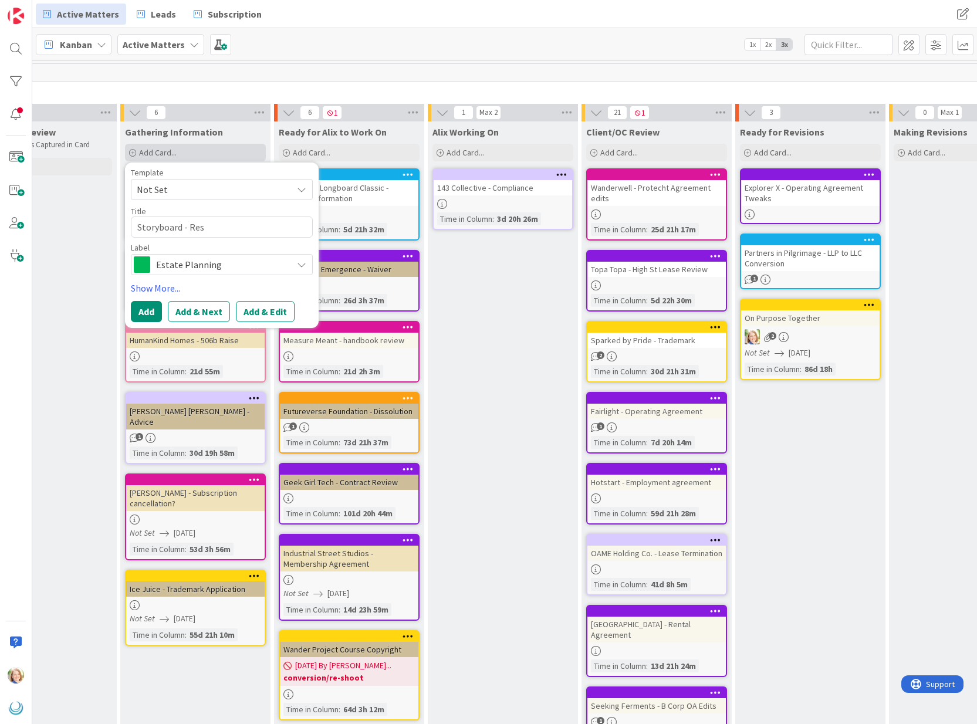
type textarea "x"
type textarea "Storyboard - Resc"
type textarea "x"
type textarea "Storyboard - [PERSON_NAME]"
type textarea "x"
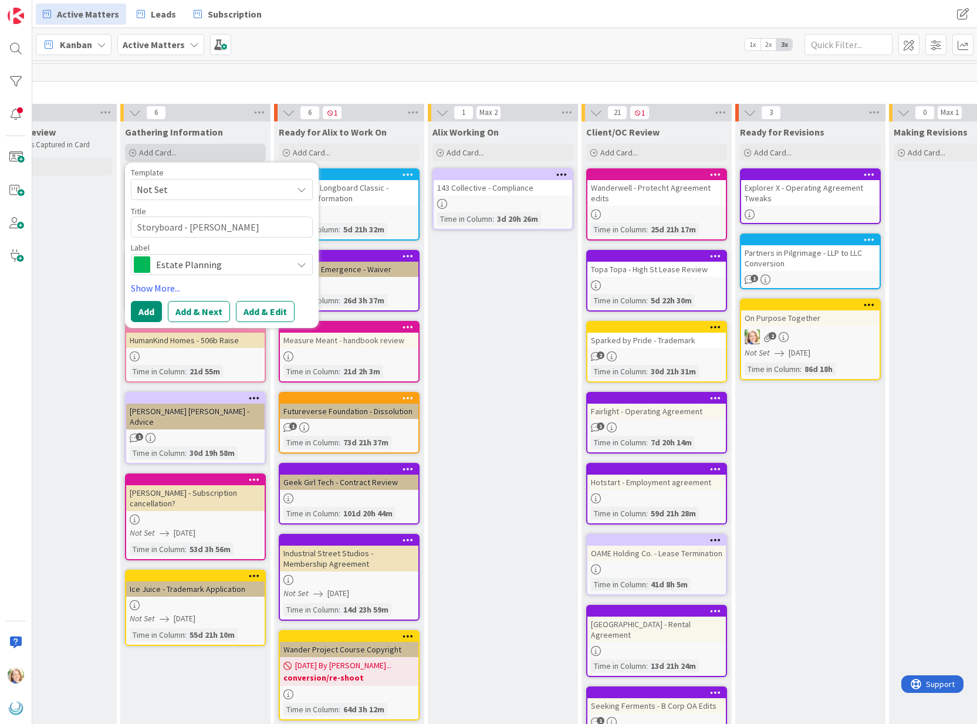
type textarea "Storyboard - Resche"
type textarea "x"
type textarea "Storyboard - Resched"
type textarea "x"
type textarea "Storyboard - Reschedu"
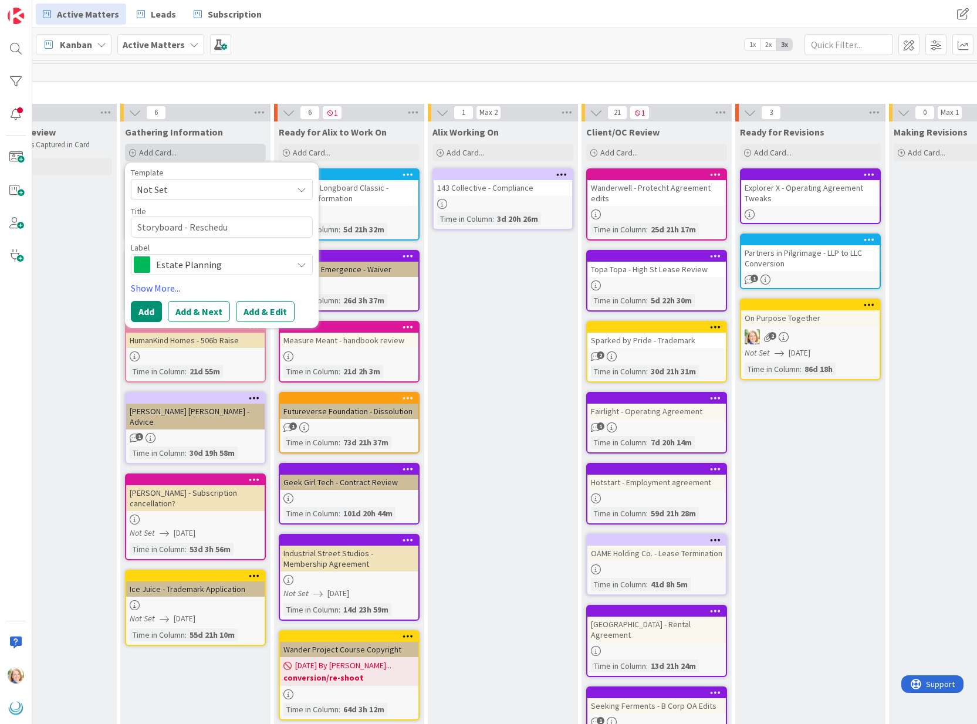
type textarea "x"
type textarea "Storyboard - Reschedul"
type textarea "x"
type textarea "Storyboard - Reschedule"
type textarea "x"
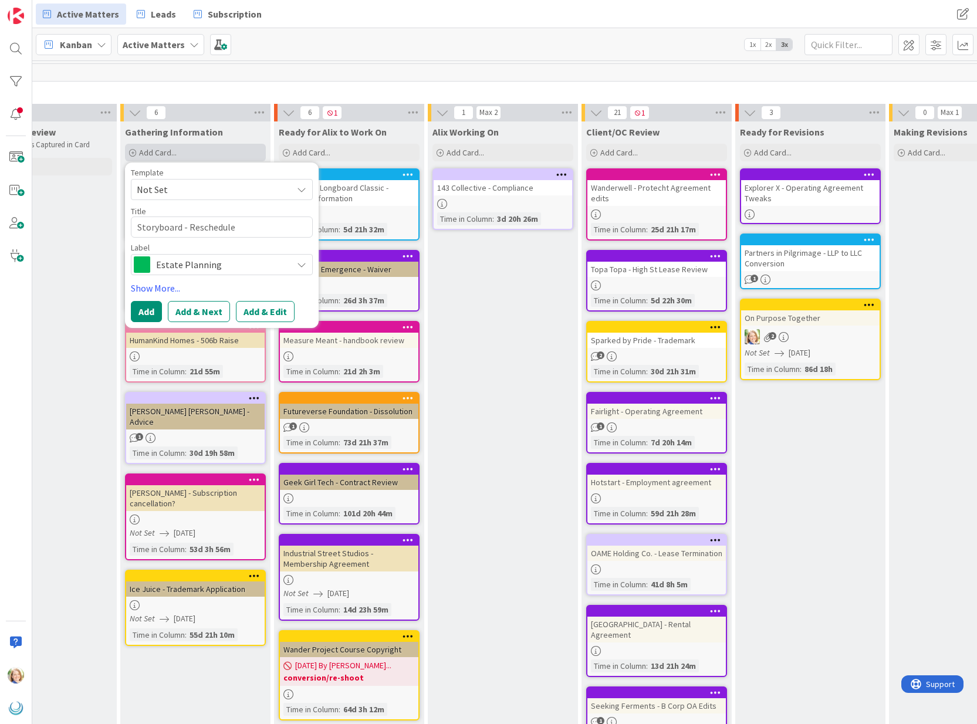
type textarea "Storyboard - Reschedule"
type textarea "x"
type textarea "Storyboard - Reschedule c"
type textarea "x"
type textarea "Storyboard - Reschedule che"
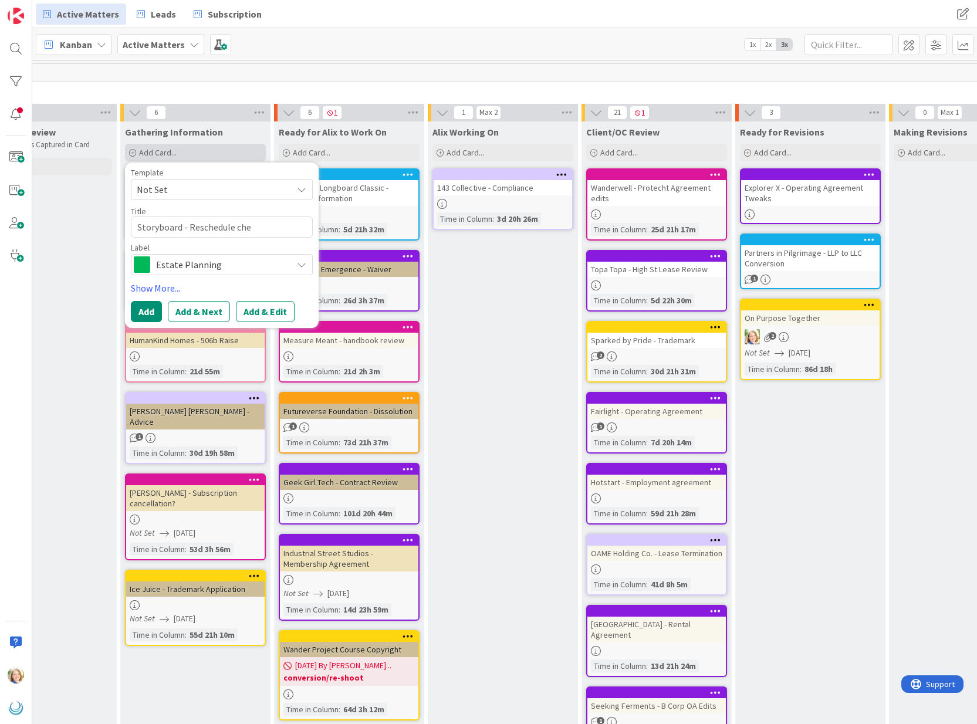
type textarea "x"
type textarea "Storyboard - Reschedule chec"
type textarea "x"
type textarea "Storyboard - Reschedule check"
type textarea "x"
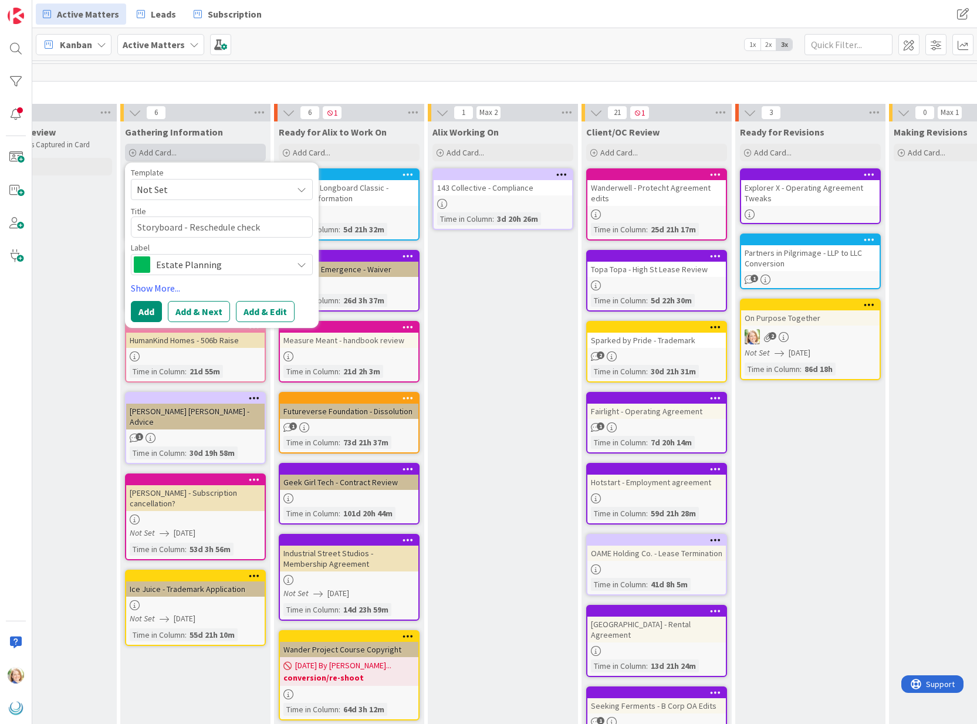
type textarea "Storyboard - Reschedule check-"
type textarea "x"
type textarea "Storyboard - Reschedule check-i"
type textarea "x"
type textarea "Storyboard - Reschedule check-in"
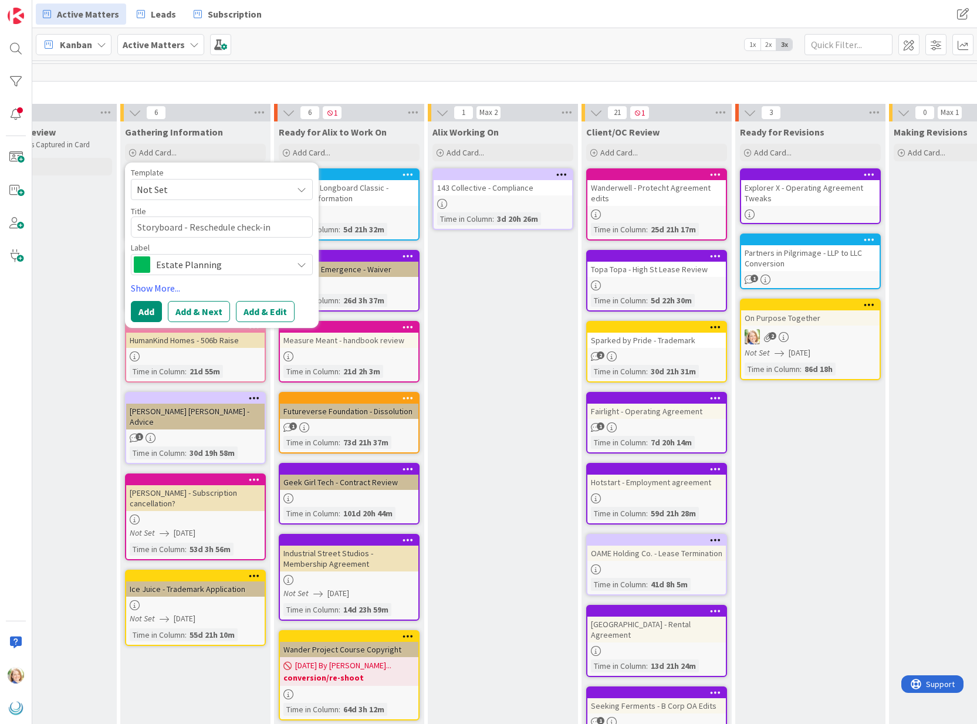
click at [221, 264] on span "Estate Planning" at bounding box center [221, 264] width 130 height 16
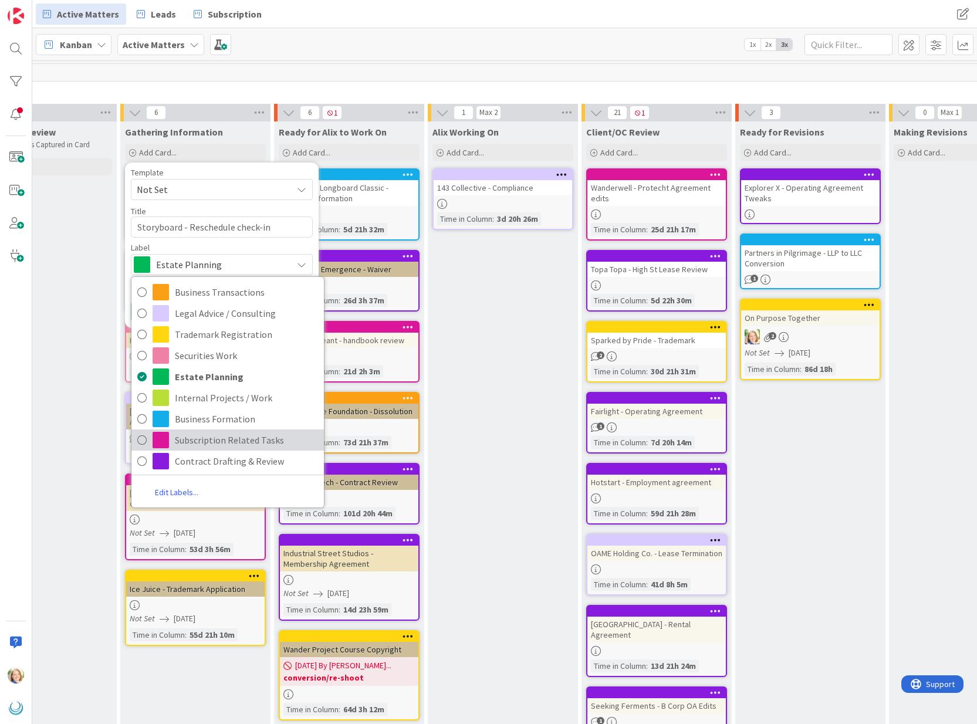
click at [194, 438] on span "Subscription Related Tasks" at bounding box center [246, 440] width 143 height 18
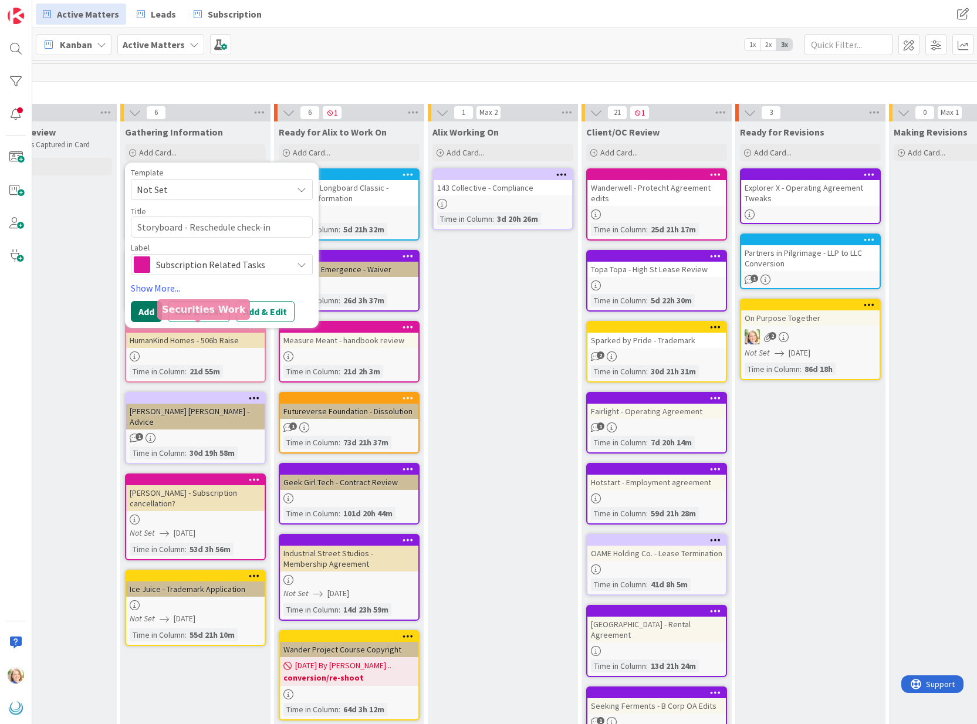
click at [143, 311] on button "Add" at bounding box center [146, 311] width 31 height 21
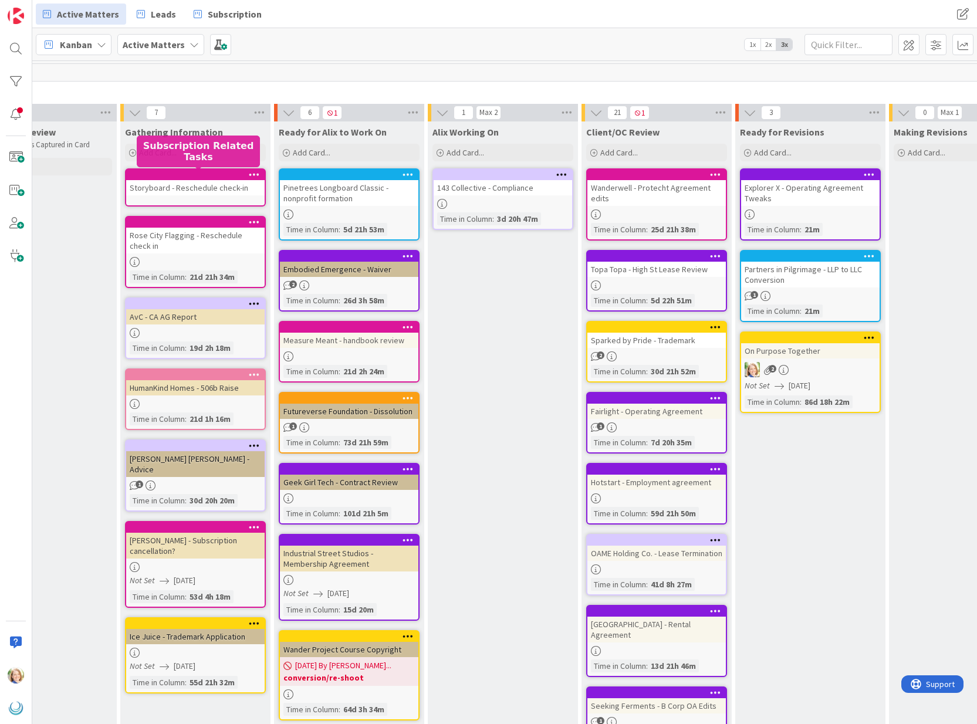
click at [183, 171] on div at bounding box center [197, 175] width 133 height 8
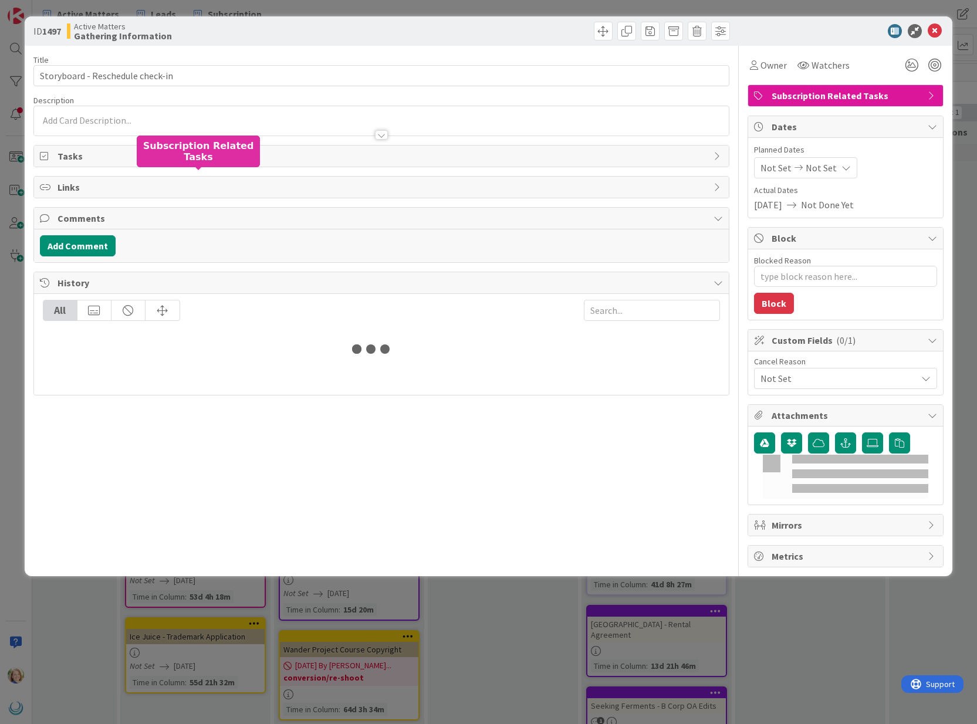
type textarea "x"
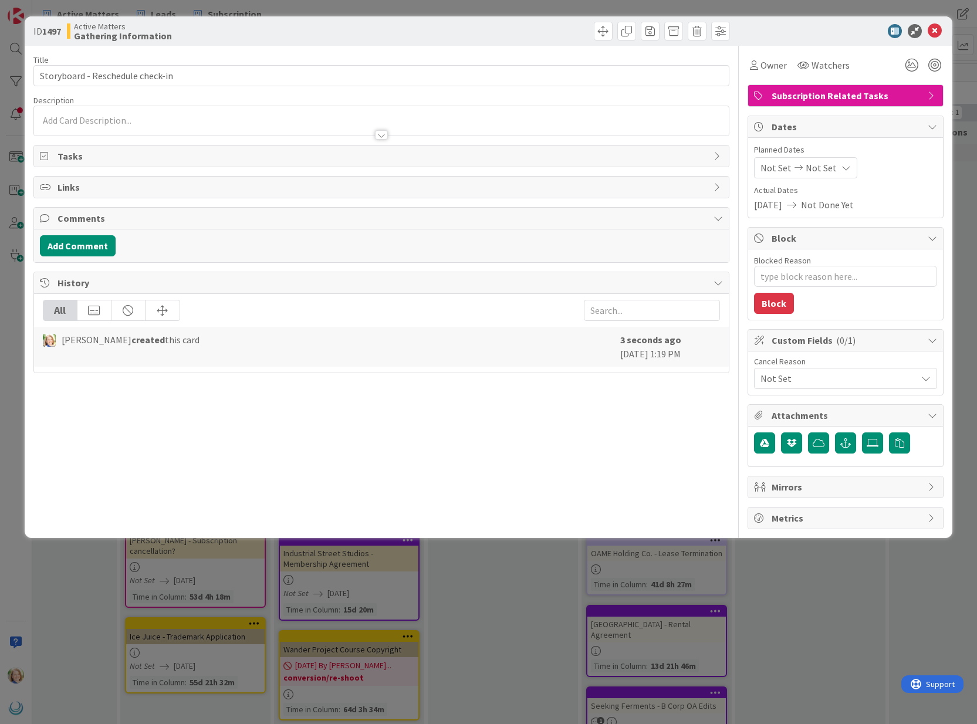
click at [128, 124] on div at bounding box center [381, 129] width 695 height 12
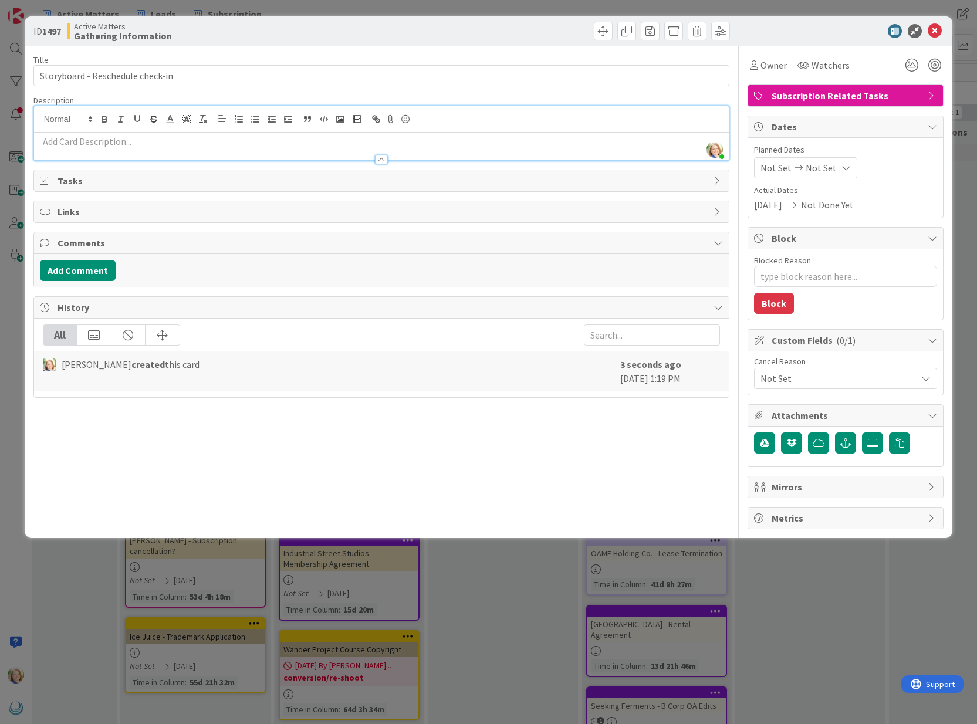
click at [141, 151] on div at bounding box center [381, 154] width 695 height 12
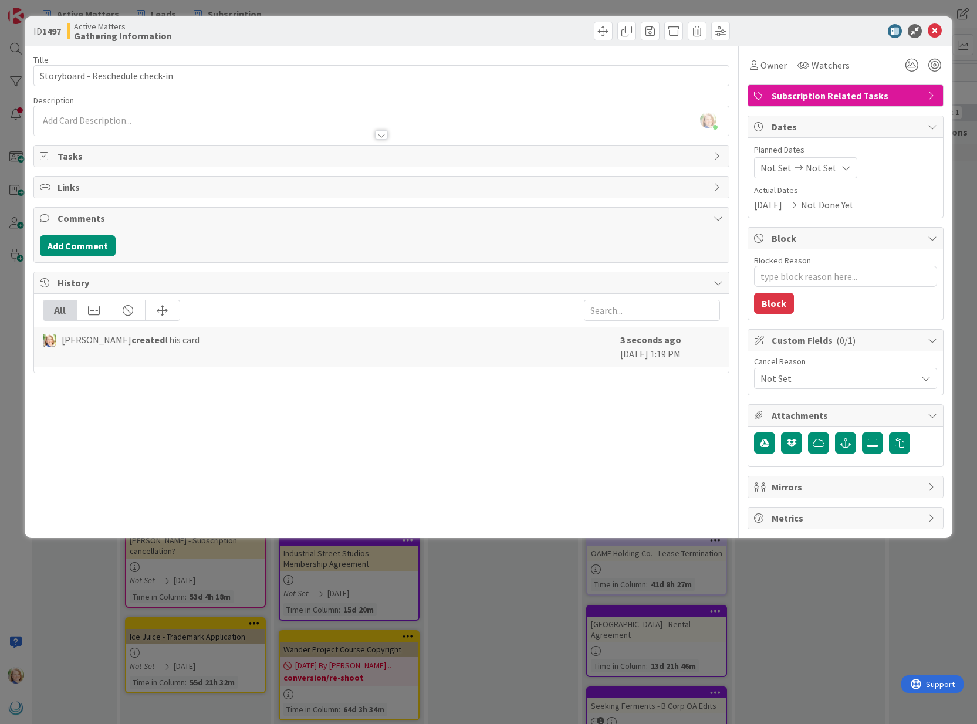
click at [140, 127] on div at bounding box center [381, 129] width 695 height 12
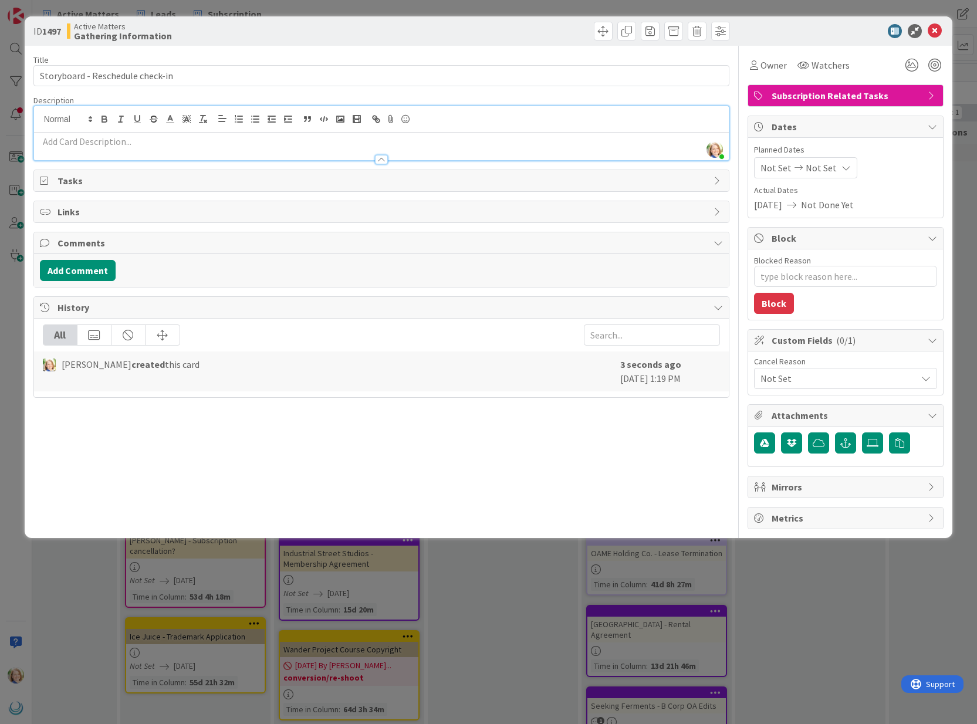
click at [129, 140] on p at bounding box center [381, 141] width 683 height 13
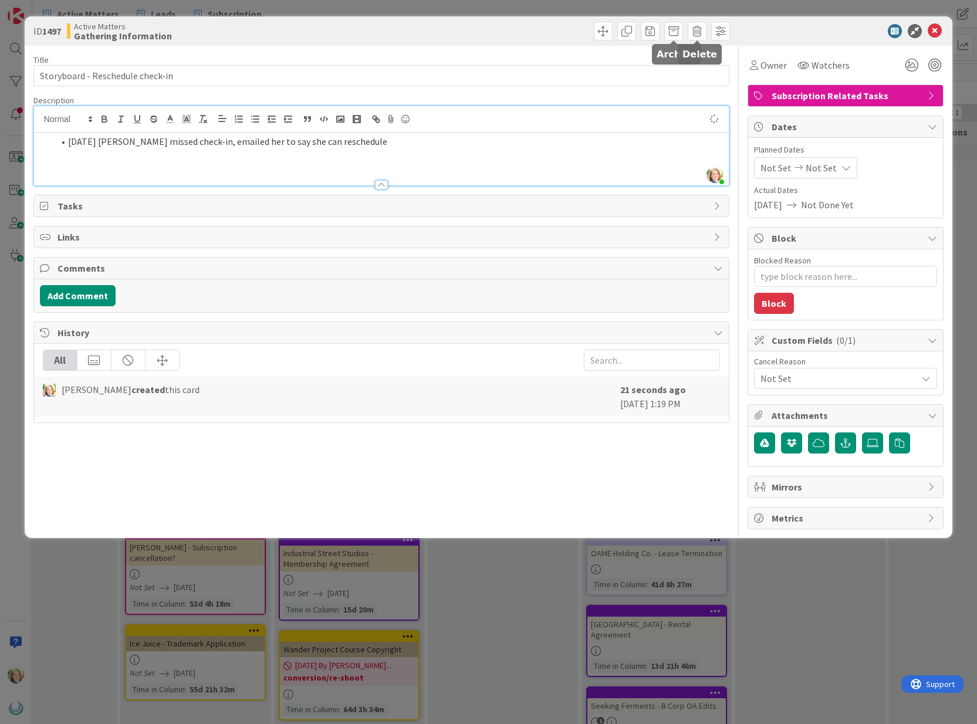
type textarea "x"
click at [936, 33] on icon at bounding box center [935, 31] width 14 height 14
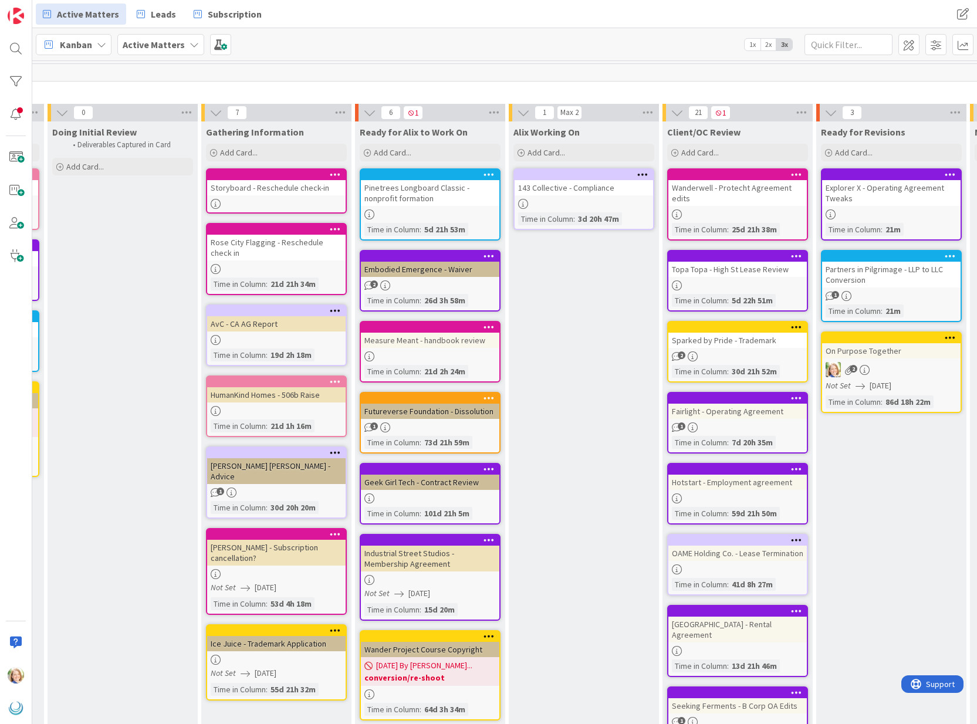
scroll to position [0, 136]
